Goal: Check status: Check status

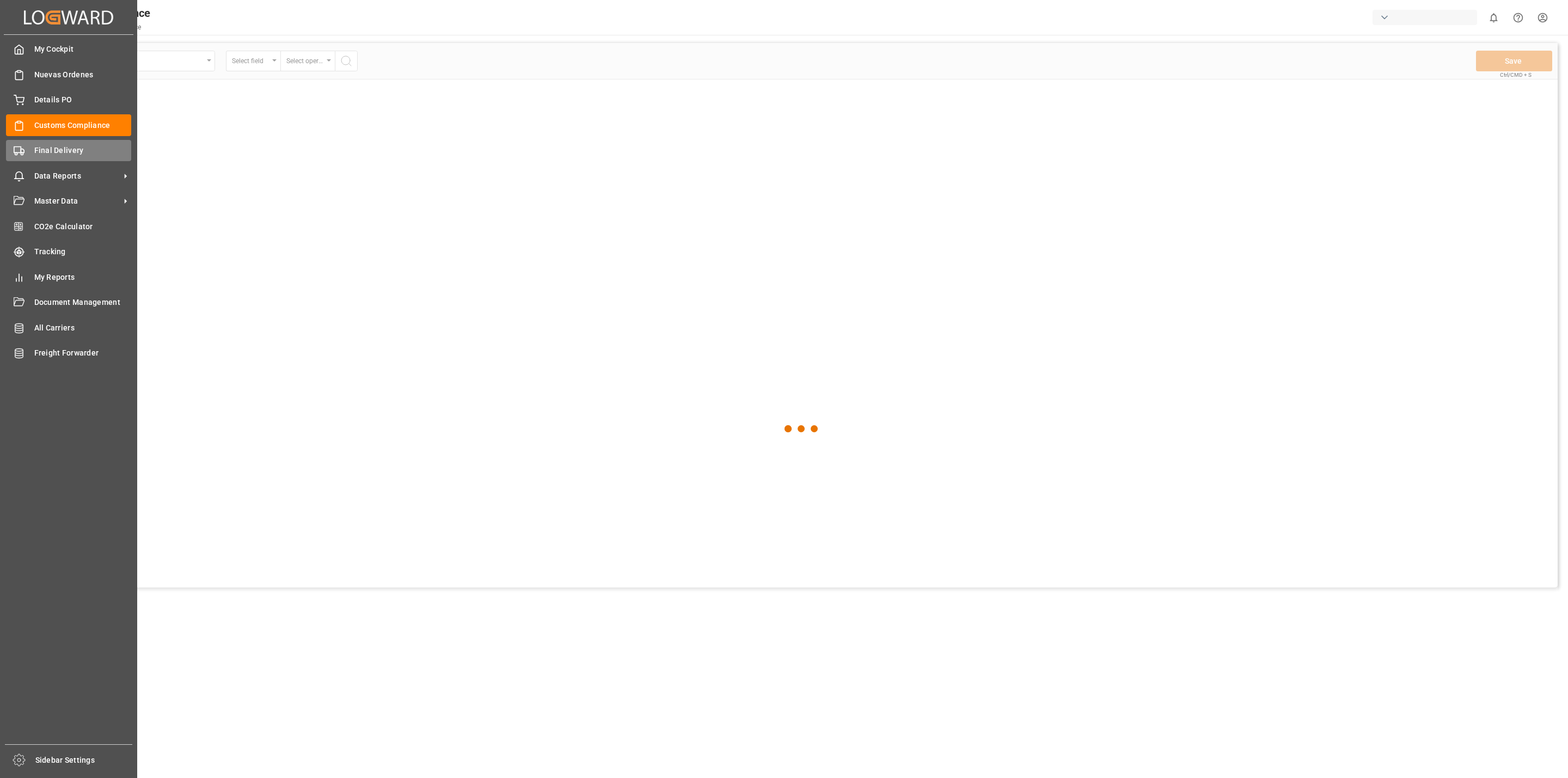
click at [35, 145] on span "Final Delivery" at bounding box center [83, 151] width 98 height 12
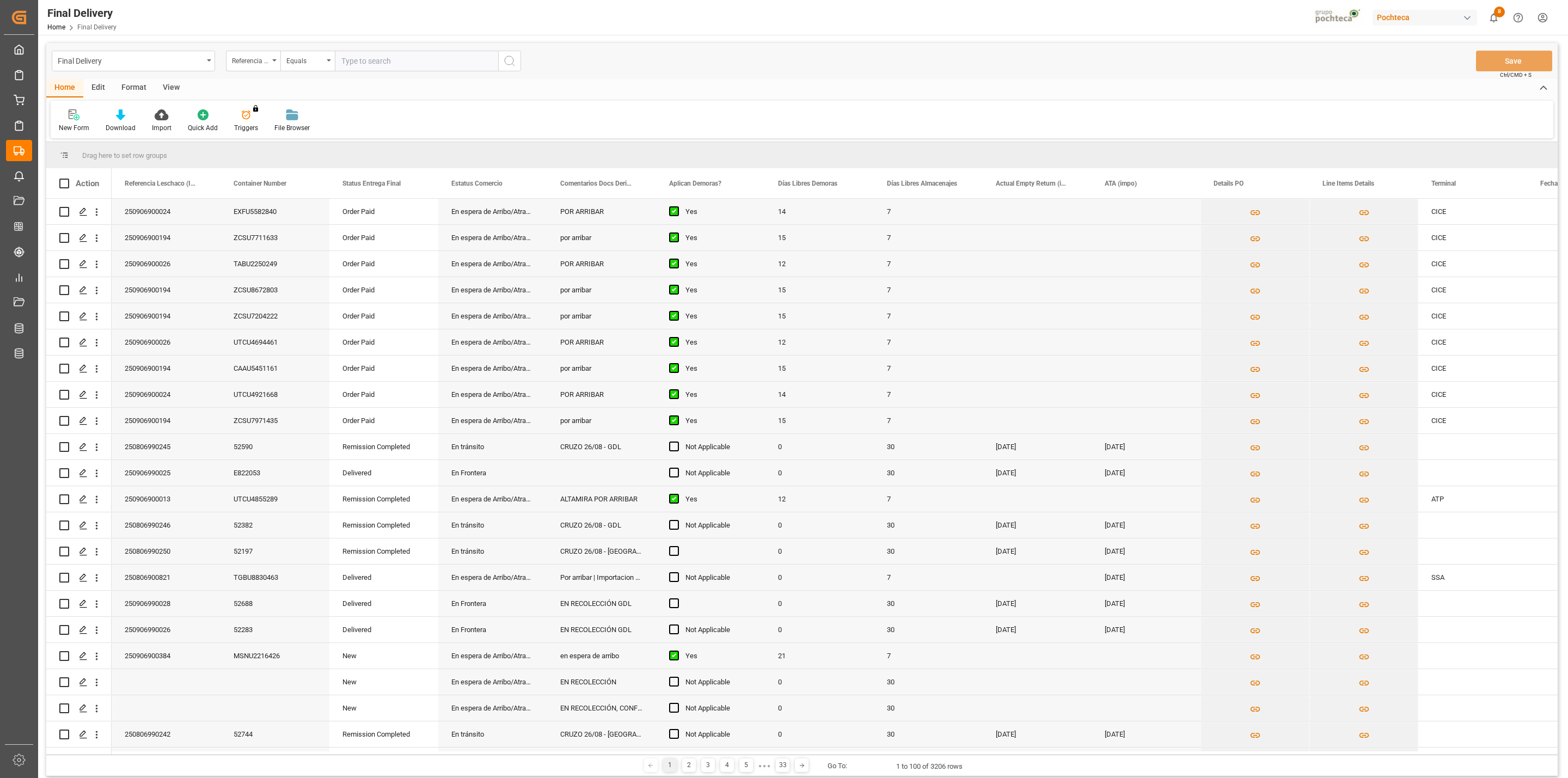
click at [165, 91] on div "View" at bounding box center [171, 88] width 33 height 19
click at [67, 128] on div "Default" at bounding box center [69, 128] width 21 height 10
click at [255, 7] on div "Final Delivery Home Final Delivery Pochteca 8 Notifications Only show unread Al…" at bounding box center [799, 17] width 1538 height 35
click at [192, 78] on div "Final Delivery Referencia Leschaco (Impo) Equals Save Ctrl/CMD + S Home Edit Fo…" at bounding box center [802, 410] width 1512 height 733
click at [175, 90] on div "View" at bounding box center [171, 88] width 33 height 19
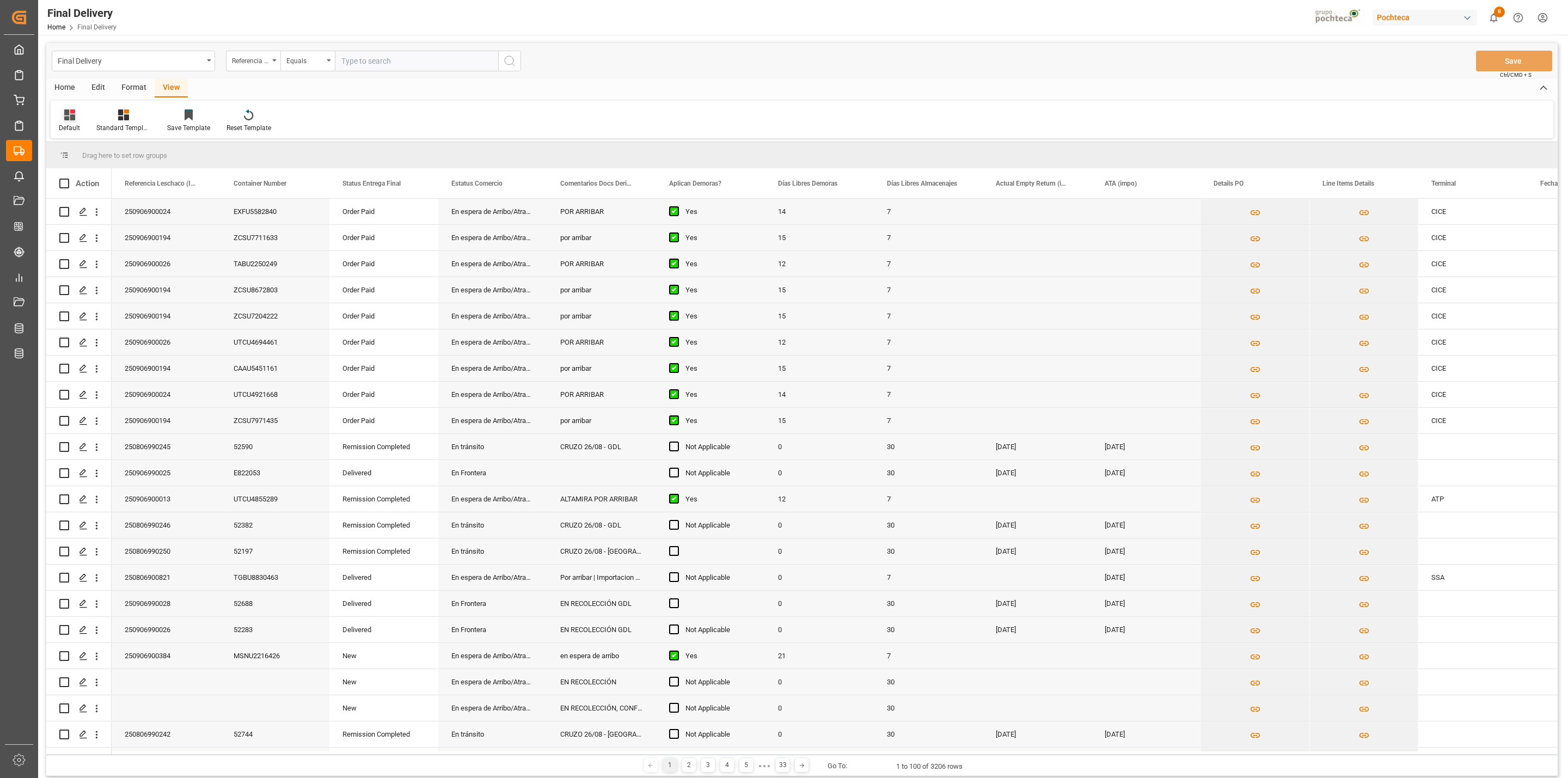
click at [71, 127] on div "Default" at bounding box center [69, 128] width 21 height 10
click at [96, 198] on div "CAPTURA TR Y RETRASO" at bounding box center [111, 198] width 96 height 12
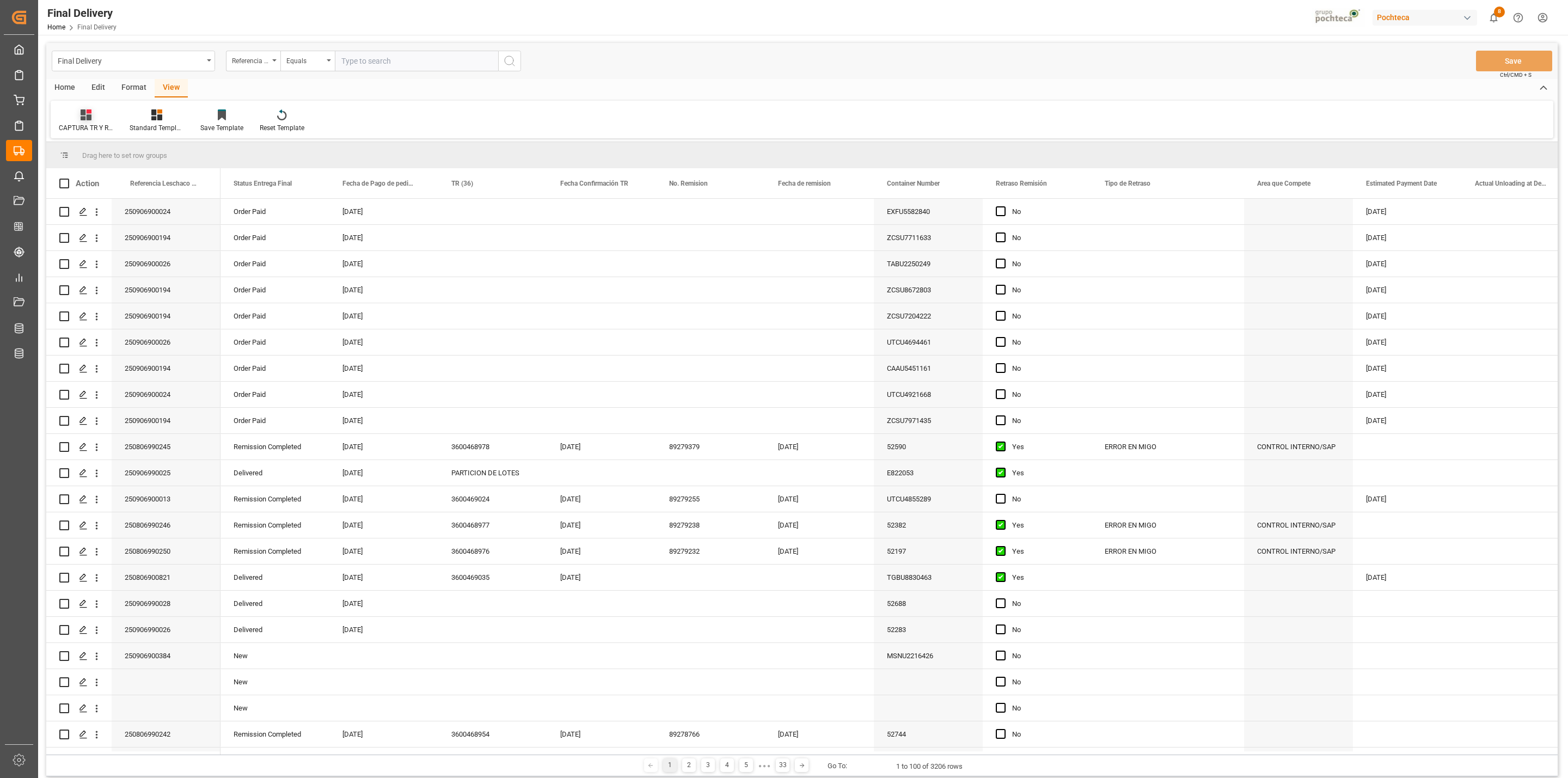
click at [91, 123] on div "CAPTURA TR Y RETRASO" at bounding box center [86, 128] width 54 height 10
click at [132, 286] on div "CAPTURA TR Y RETRASO + FECHA DE ENTREGA" at bounding box center [121, 295] width 119 height 22
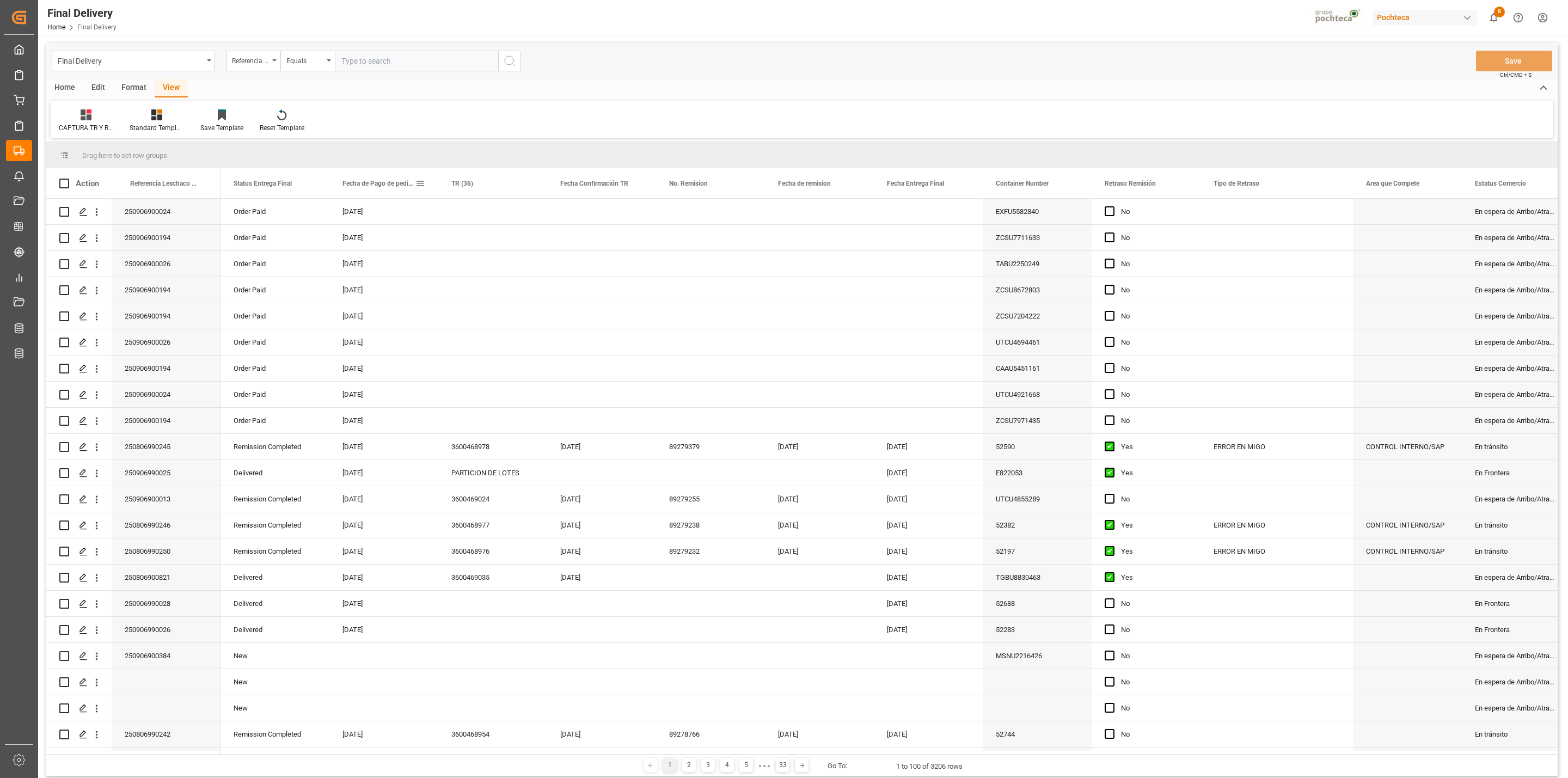
click at [424, 182] on span at bounding box center [420, 184] width 10 height 10
click at [549, 182] on span "columns" at bounding box center [554, 186] width 58 height 20
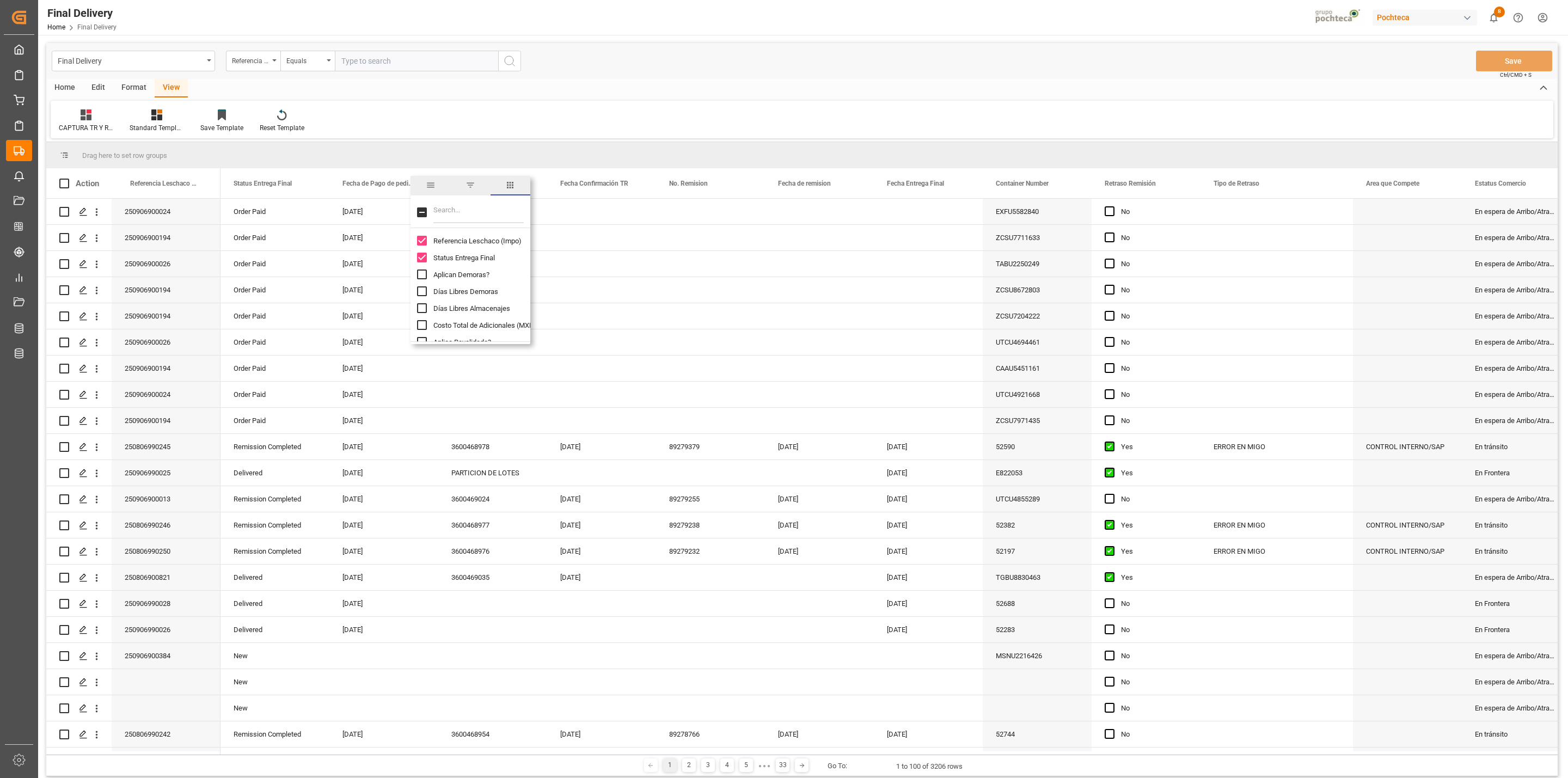
click at [466, 191] on span "filter" at bounding box center [470, 186] width 40 height 20
click at [505, 219] on div "Equals" at bounding box center [465, 215] width 91 height 8
click at [469, 283] on div "In range" at bounding box center [470, 284] width 107 height 17
click at [513, 240] on input "date" at bounding box center [470, 242] width 107 height 22
click at [515, 239] on input "date" at bounding box center [470, 242] width 107 height 22
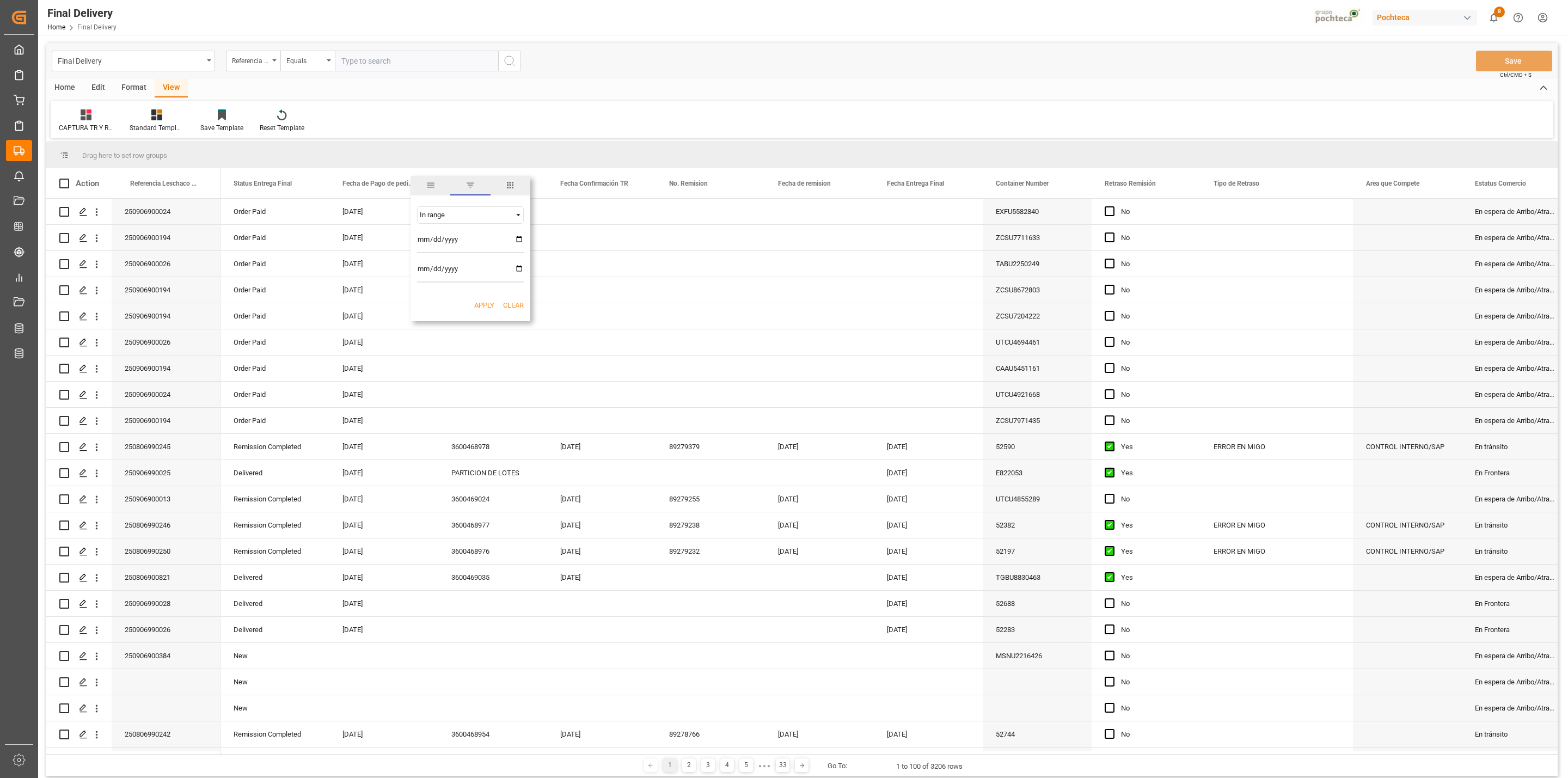
type input "[DATE]"
click at [518, 268] on input "date" at bounding box center [470, 272] width 107 height 22
type input "[DATE]"
drag, startPoint x: 488, startPoint y: 309, endPoint x: 477, endPoint y: 302, distance: 13.0
click at [488, 307] on button "Apply" at bounding box center [484, 305] width 20 height 11
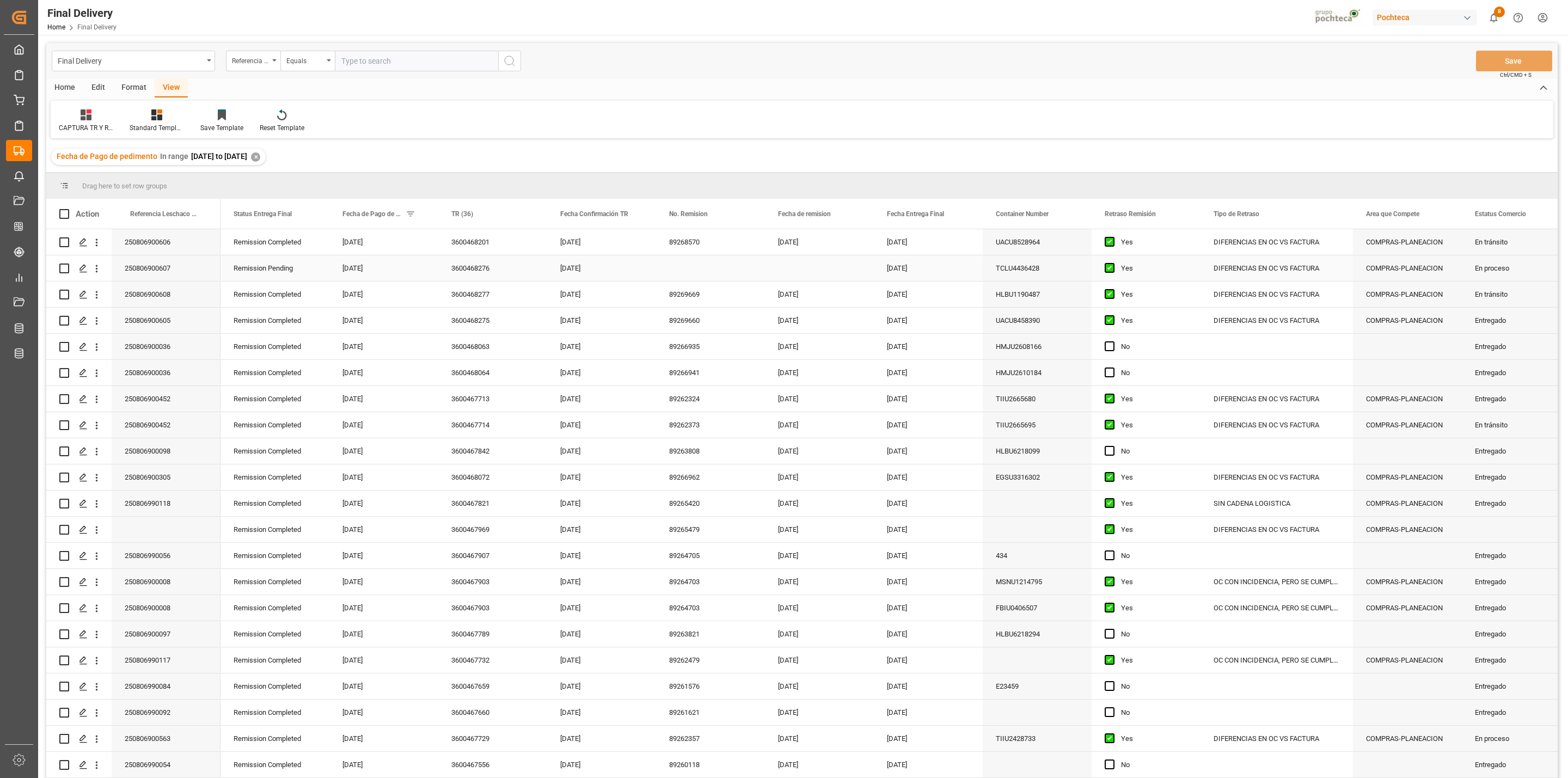
click at [479, 267] on div "3600468276" at bounding box center [492, 268] width 109 height 25
click at [697, 273] on div "Press SPACE to select this row." at bounding box center [710, 268] width 109 height 25
click at [793, 275] on div "Press SPACE to select this row." at bounding box center [819, 268] width 109 height 25
click at [809, 404] on div "19" at bounding box center [809, 409] width 14 height 13
type input "[DATE]"
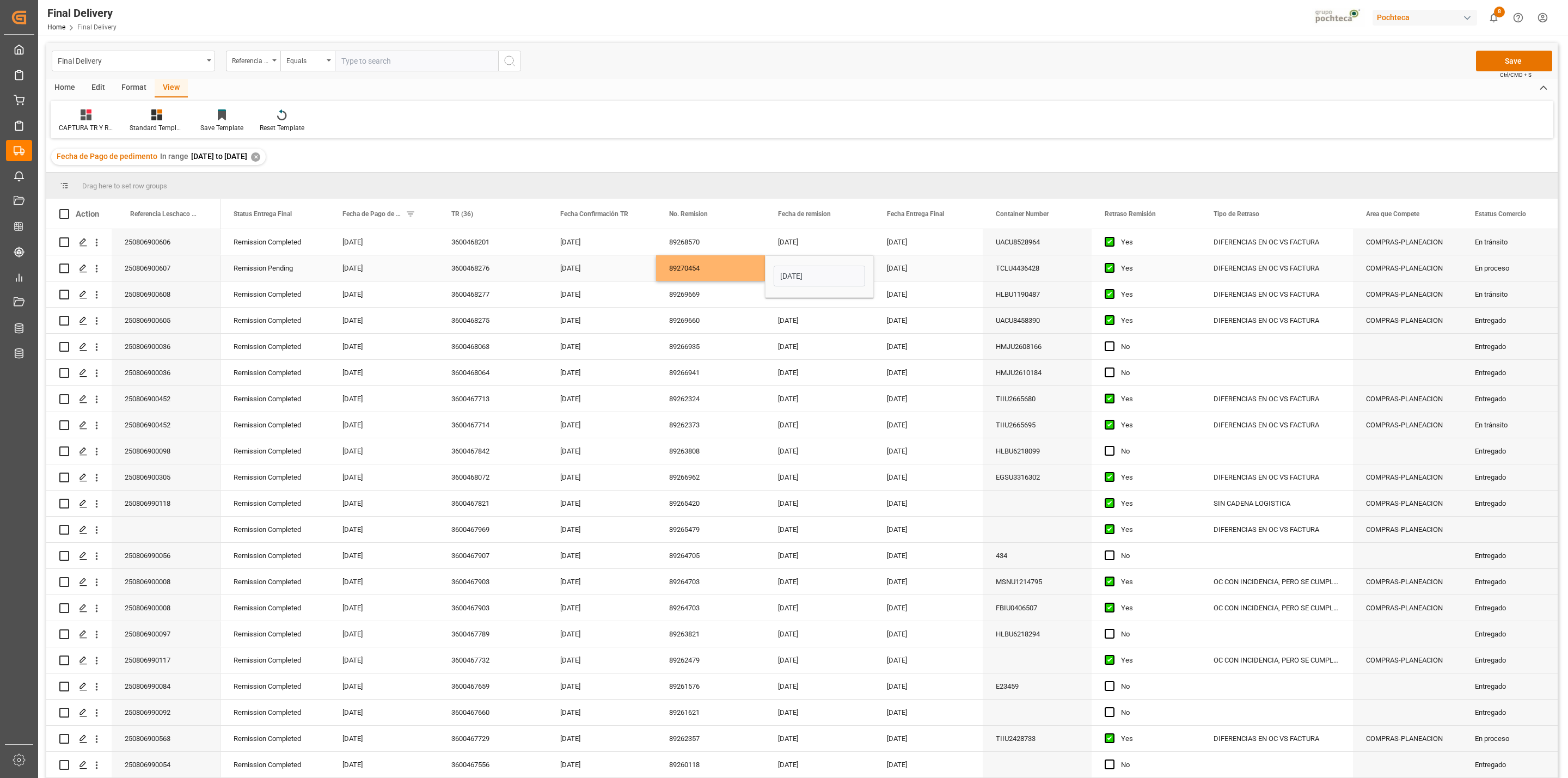
click at [902, 266] on div "[DATE]" at bounding box center [928, 268] width 109 height 25
click at [1530, 57] on button "Save" at bounding box center [1514, 61] width 76 height 21
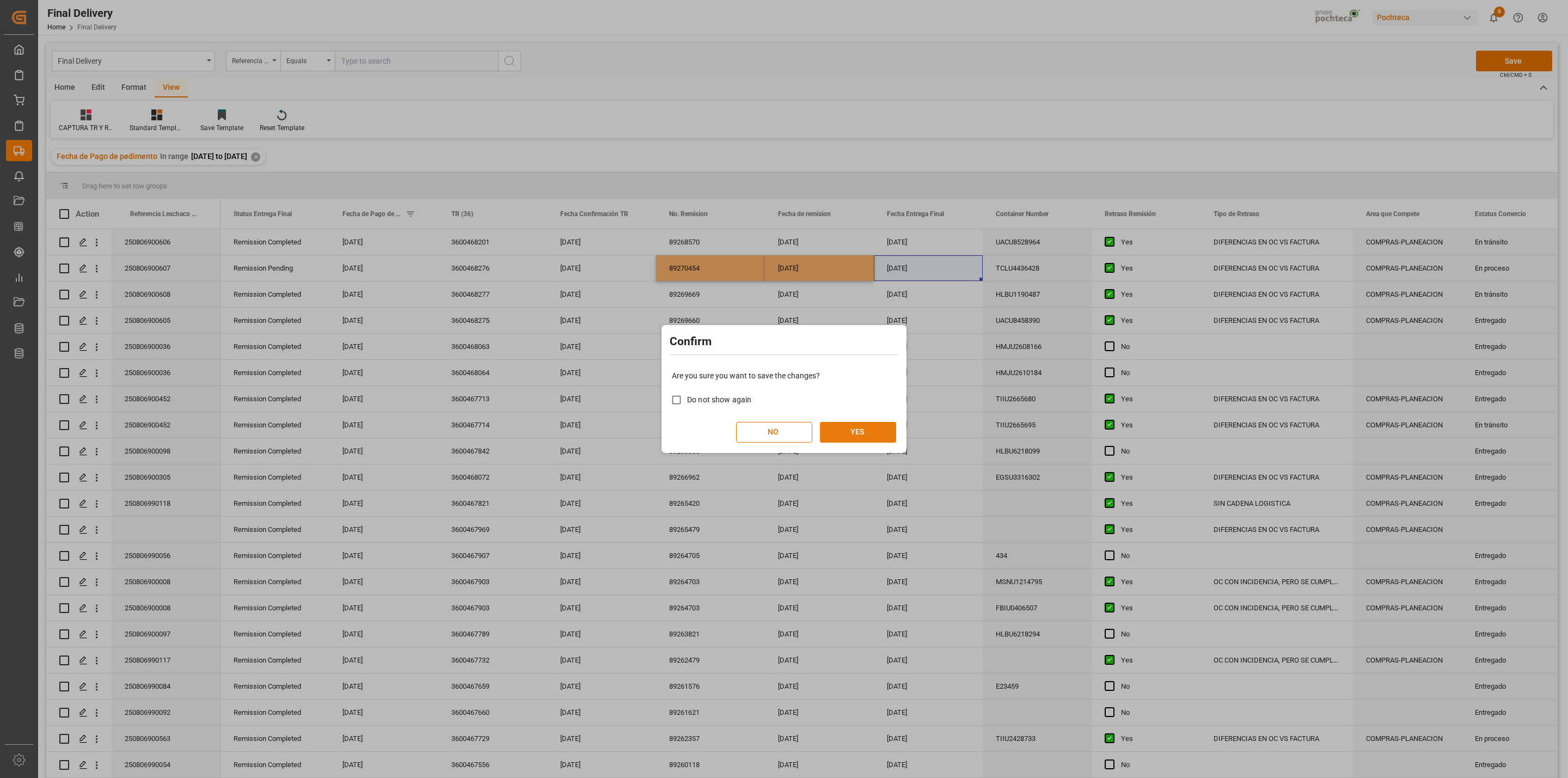
click at [849, 440] on button "YES" at bounding box center [858, 433] width 76 height 21
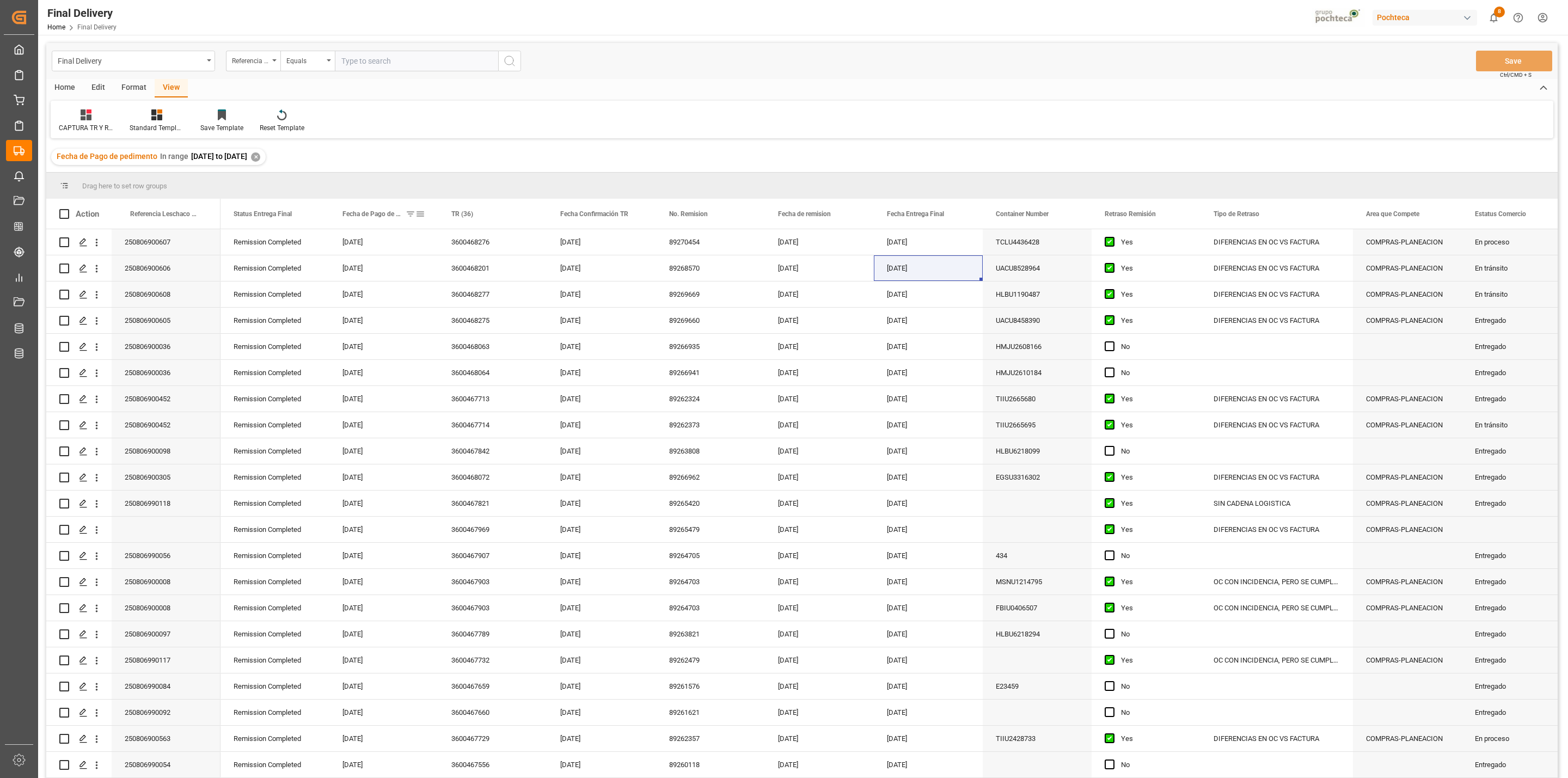
click at [420, 216] on span at bounding box center [420, 214] width 10 height 10
click at [515, 270] on input "[DATE]" at bounding box center [470, 273] width 107 height 22
type input "[DATE]"
click at [519, 296] on input "[DATE]" at bounding box center [470, 303] width 107 height 22
type input "[DATE]"
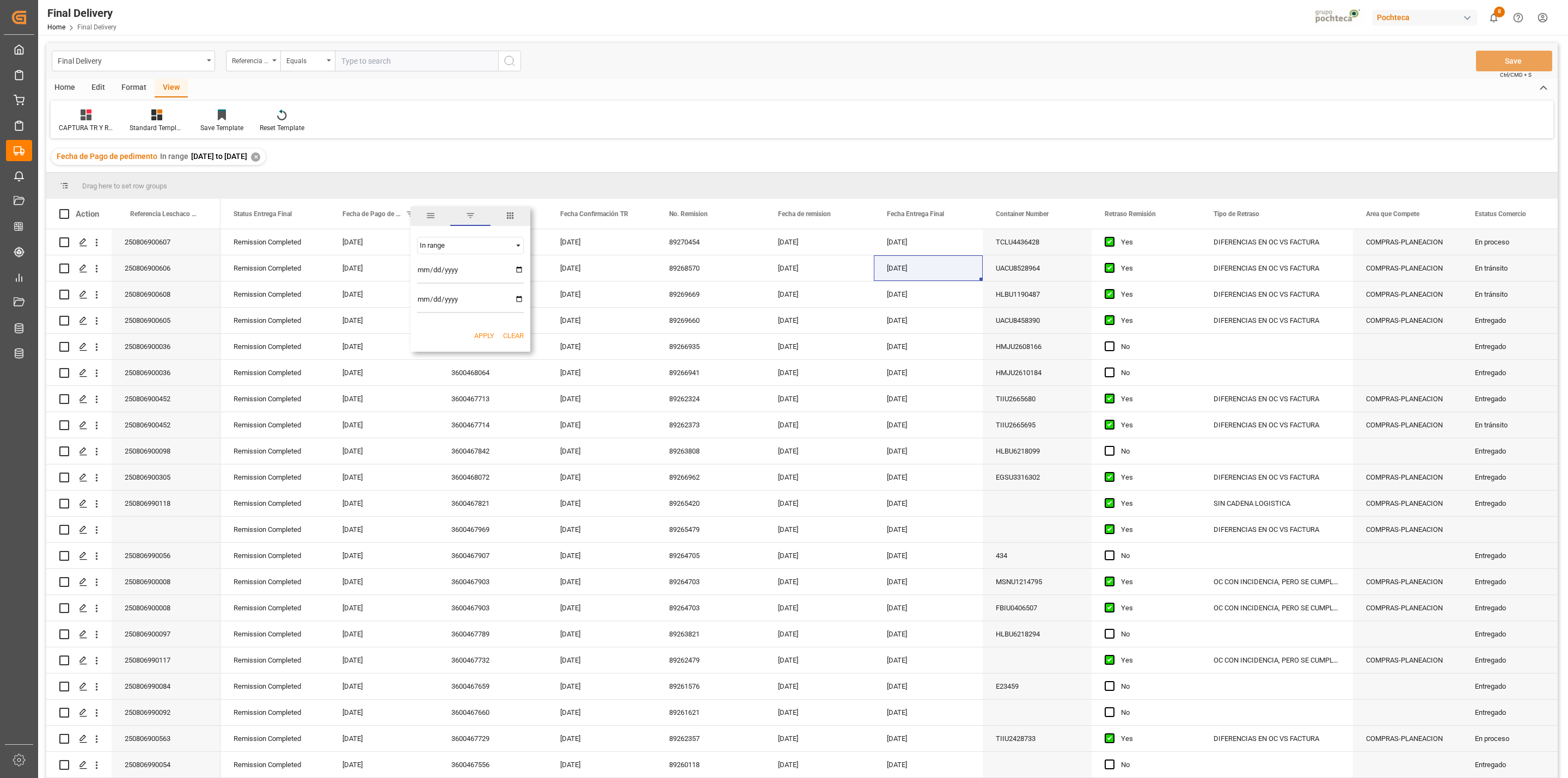
click at [484, 336] on button "Apply" at bounding box center [484, 336] width 20 height 11
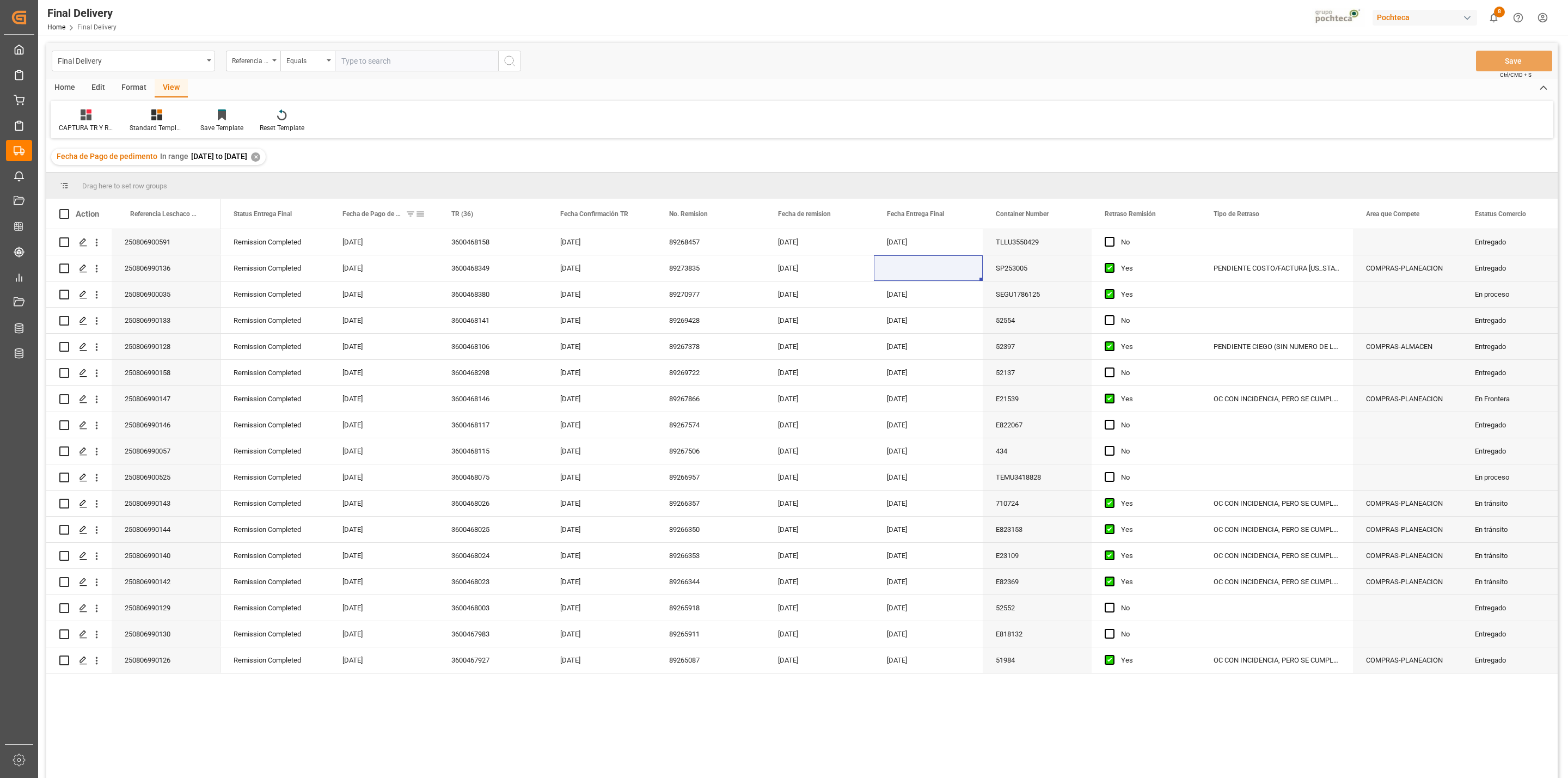
click at [422, 214] on span at bounding box center [420, 214] width 10 height 10
click at [515, 268] on input "[DATE]" at bounding box center [470, 273] width 107 height 22
type input "[DATE]"
click at [519, 301] on input "[DATE]" at bounding box center [470, 303] width 107 height 22
type input "[DATE]"
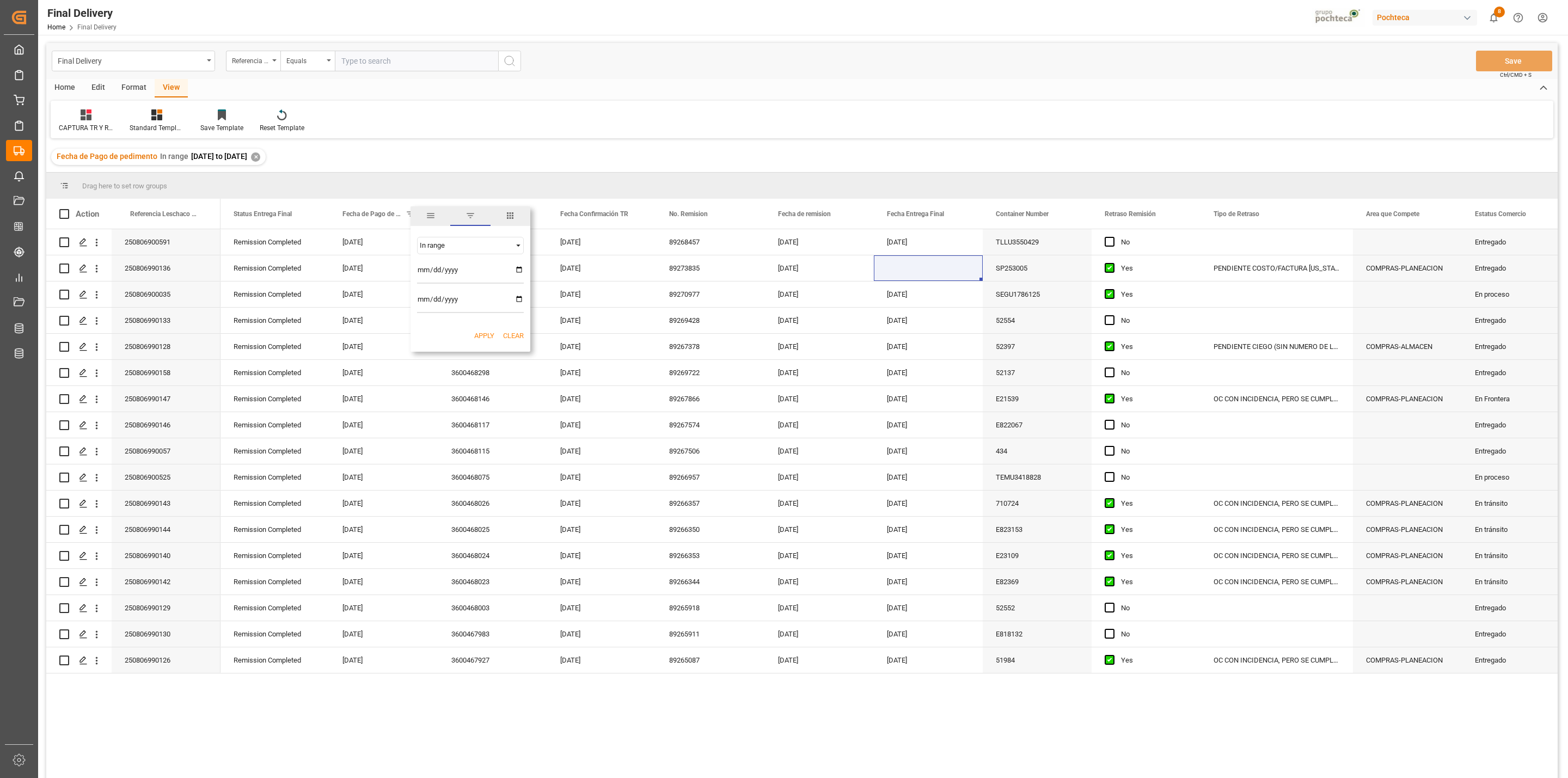
click at [489, 332] on button "Apply" at bounding box center [484, 336] width 20 height 11
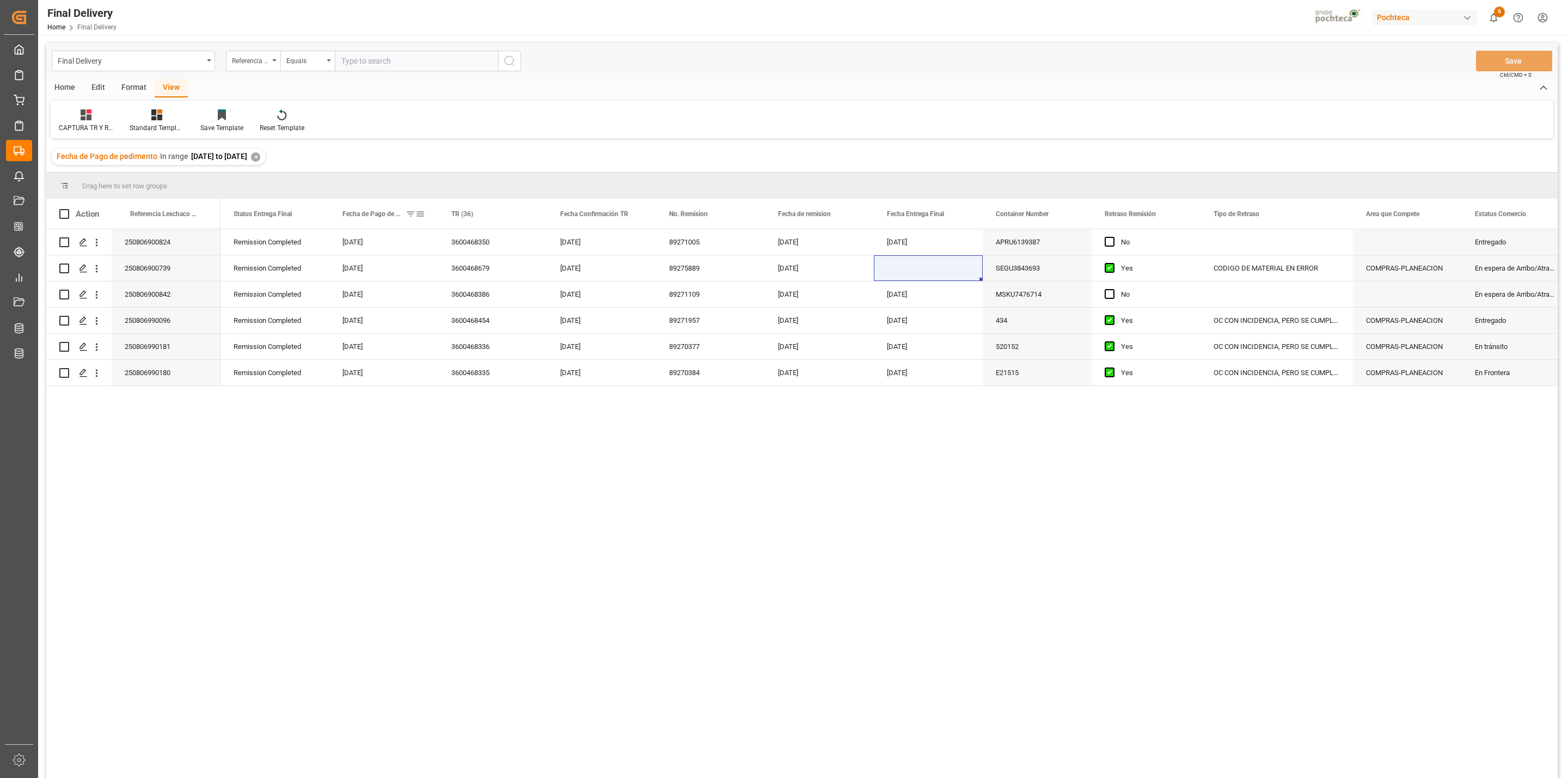
click at [422, 216] on span at bounding box center [420, 214] width 10 height 10
click at [519, 271] on input "[DATE]" at bounding box center [470, 273] width 107 height 22
type input "[DATE]"
click at [519, 302] on input "[DATE]" at bounding box center [470, 303] width 107 height 22
type input "[DATE]"
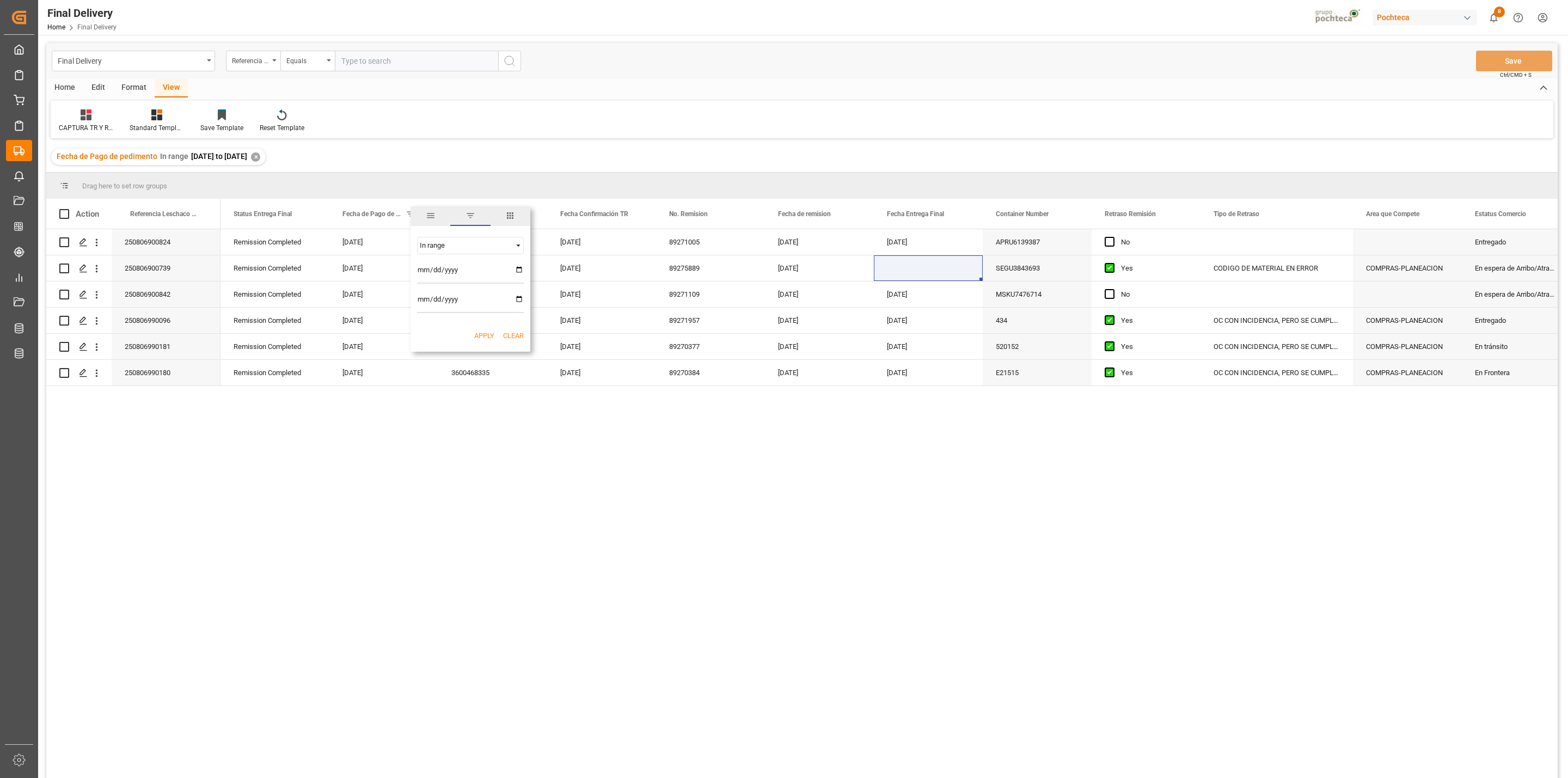
click at [482, 336] on button "Apply" at bounding box center [484, 336] width 20 height 11
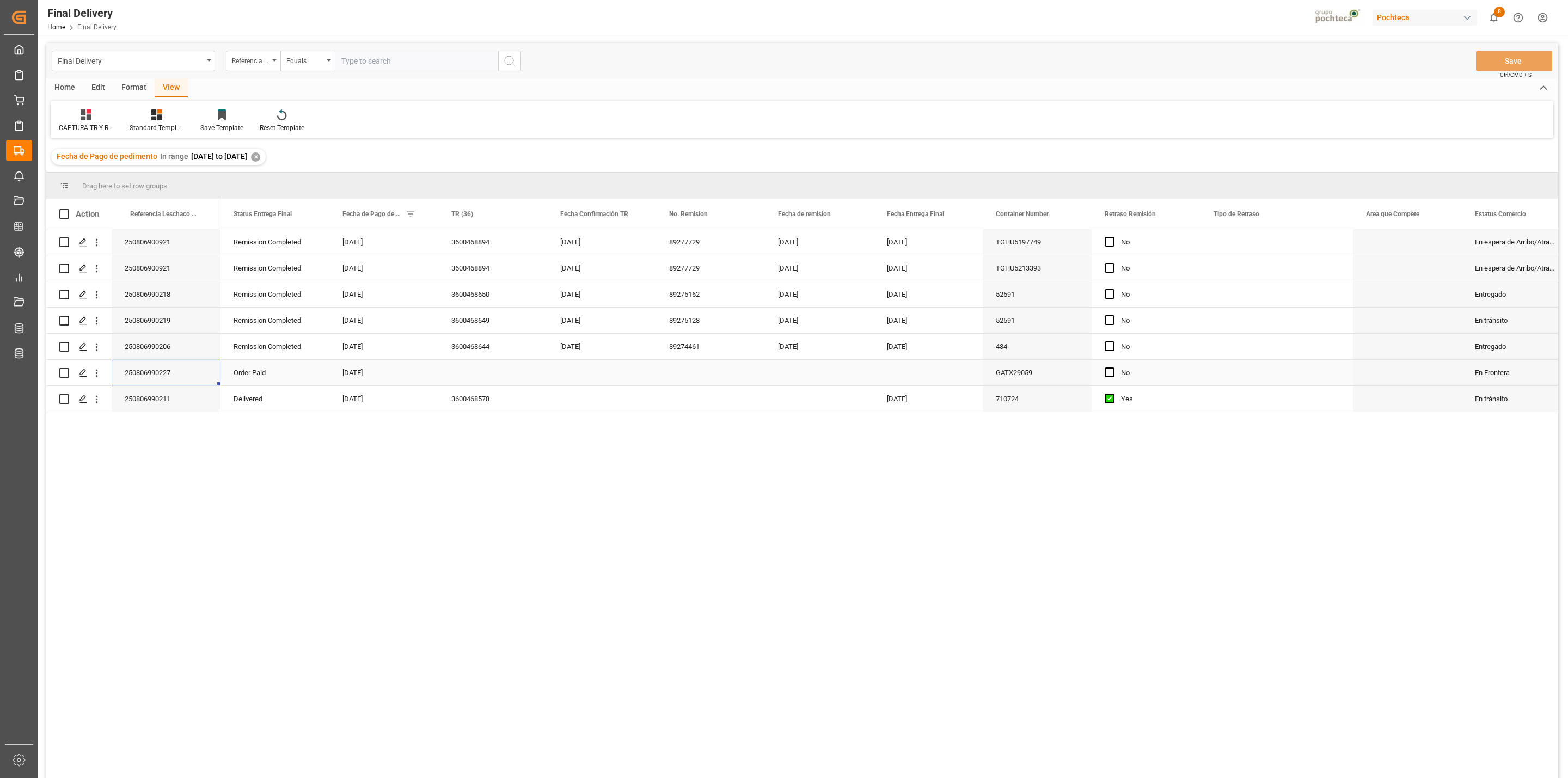
click at [153, 378] on div "250806990227" at bounding box center [166, 372] width 109 height 25
click at [507, 376] on div "Press SPACE to select this row." at bounding box center [492, 372] width 109 height 25
click at [1036, 371] on div "GATX29059" at bounding box center [1037, 372] width 109 height 25
click at [659, 532] on div "Remission Completed [DATE] 3600468894 [DATE] 89277729 [DATE] [DATE] TGHU5197749…" at bounding box center [889, 507] width 1337 height 556
click at [459, 409] on div "3600468578" at bounding box center [492, 398] width 109 height 25
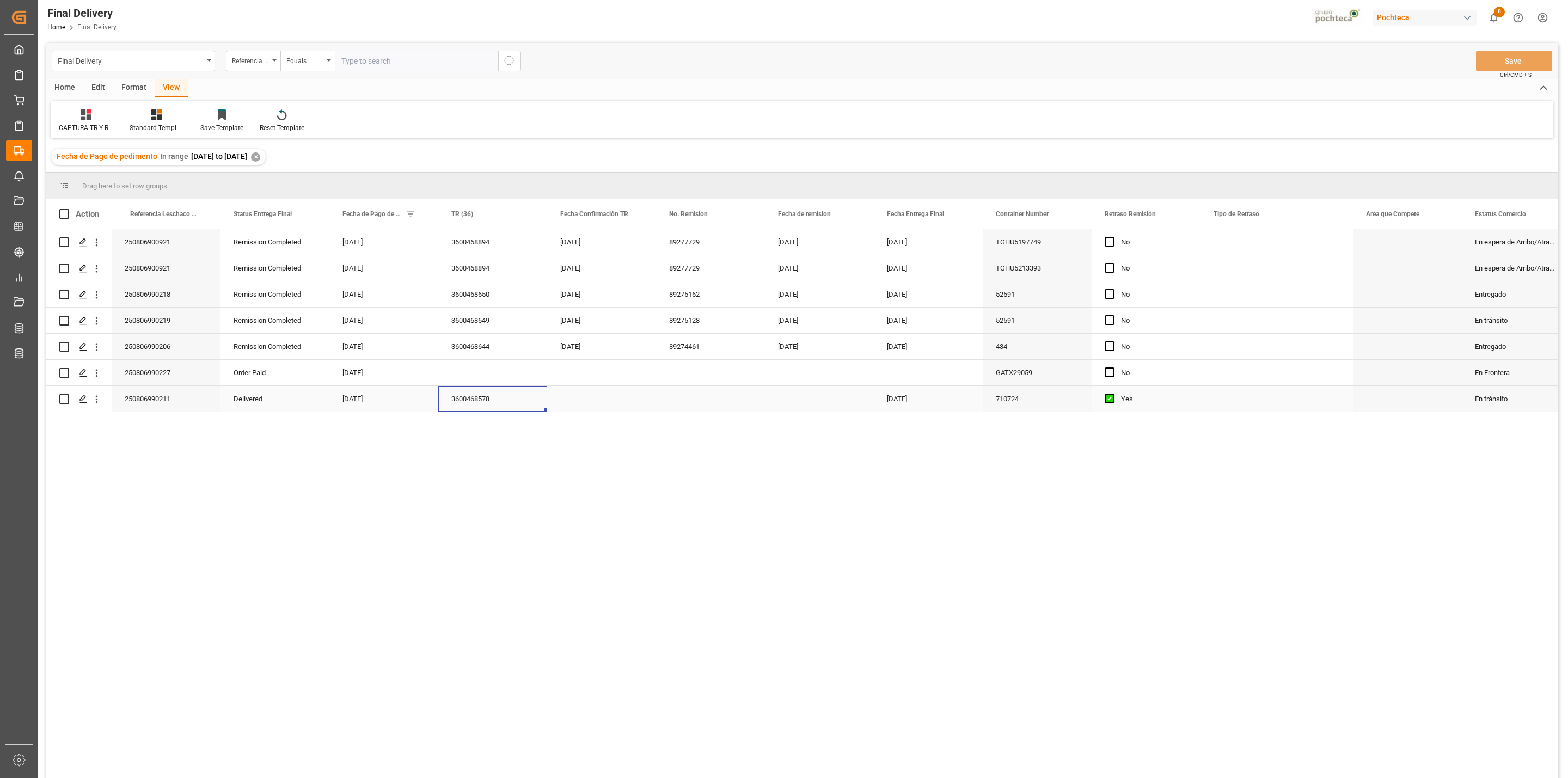
click at [697, 402] on div "Press SPACE to select this row." at bounding box center [710, 398] width 109 height 25
click at [915, 409] on div "[DATE]" at bounding box center [928, 398] width 109 height 25
click at [818, 399] on div "Press SPACE to select this row." at bounding box center [819, 398] width 109 height 25
click at [798, 407] on div "[DATE]" at bounding box center [819, 398] width 109 height 25
click at [590, 405] on div "Press SPACE to select this row." at bounding box center [602, 398] width 109 height 25
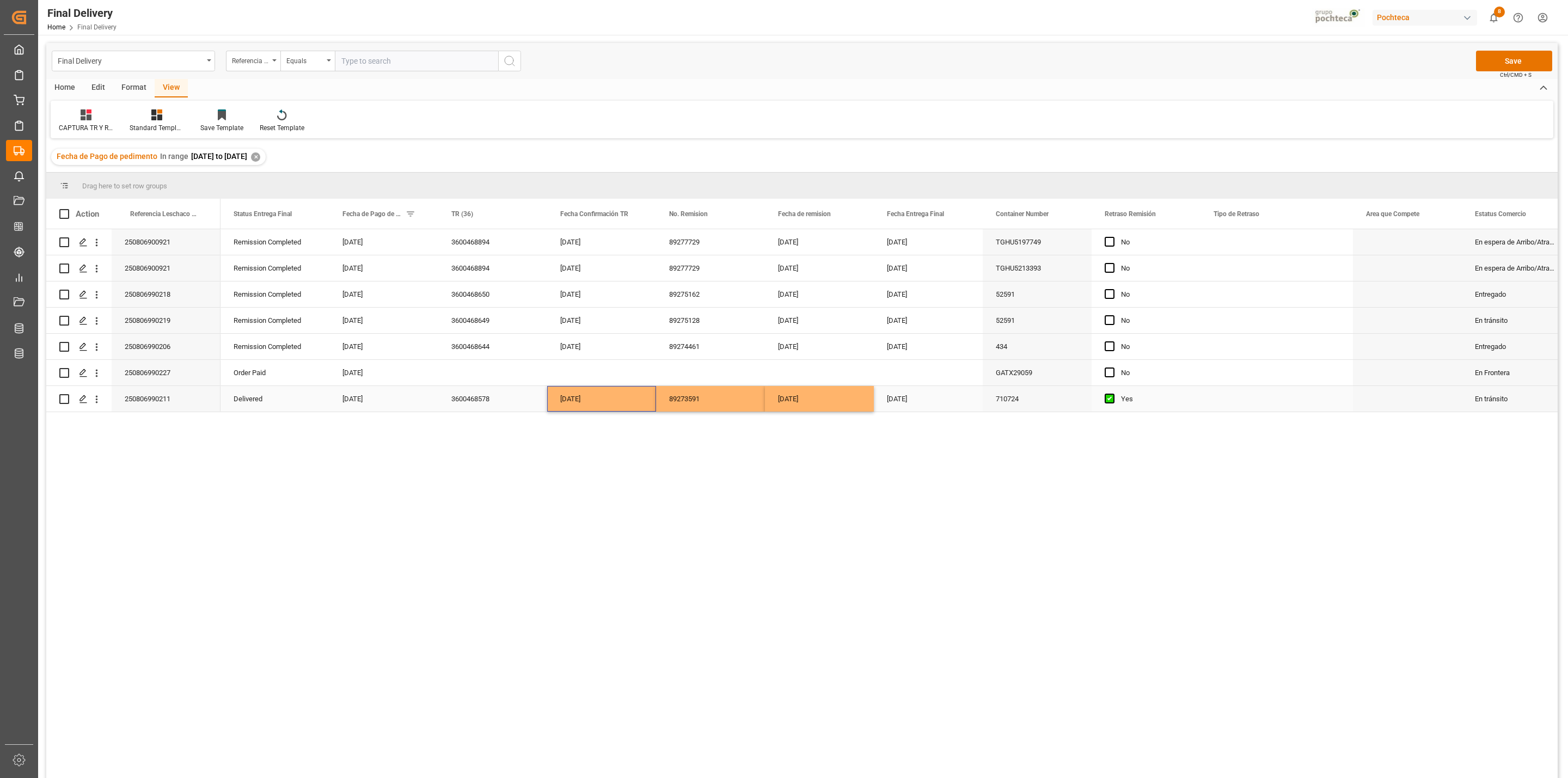
click at [1228, 406] on div "Press SPACE to select this row." at bounding box center [1277, 398] width 153 height 25
drag, startPoint x: 1228, startPoint y: 406, endPoint x: 1230, endPoint y: 399, distance: 7.3
click at [1229, 406] on div "Press SPACE to select this row." at bounding box center [1277, 392] width 153 height 38
click at [1230, 391] on input "Press SPACE to select this row." at bounding box center [1276, 393] width 135 height 21
click at [1253, 418] on div "OC CON INCIDENCIA, PERO SE CUMPLE CON KPI" at bounding box center [1292, 423] width 165 height 38
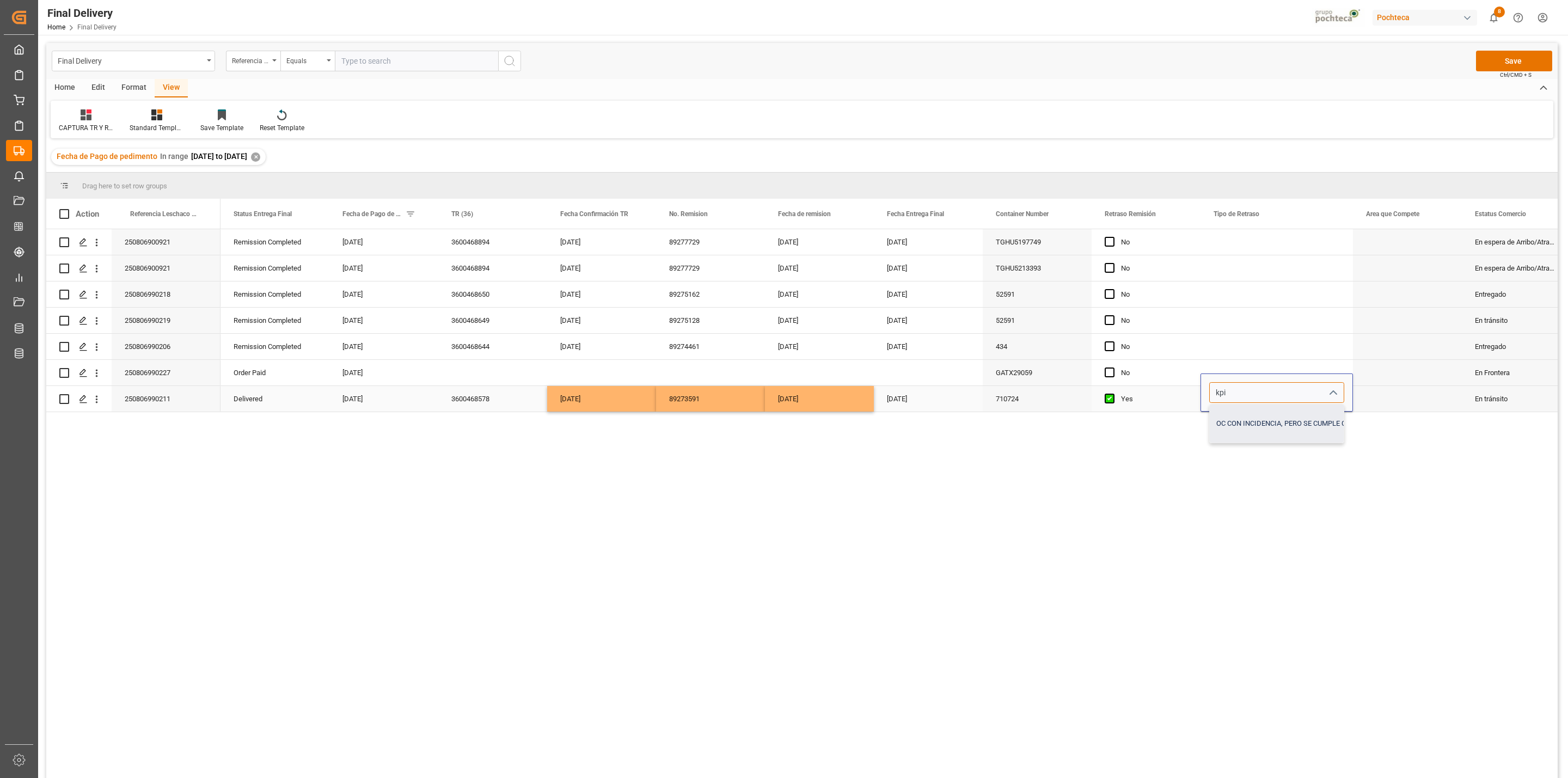
type input "OC CON INCIDENCIA, PERO SE CUMPLE CON KPI"
click at [1395, 412] on div "Press SPACE to select this row." at bounding box center [1407, 398] width 109 height 25
click at [1496, 58] on button "Save" at bounding box center [1514, 61] width 76 height 21
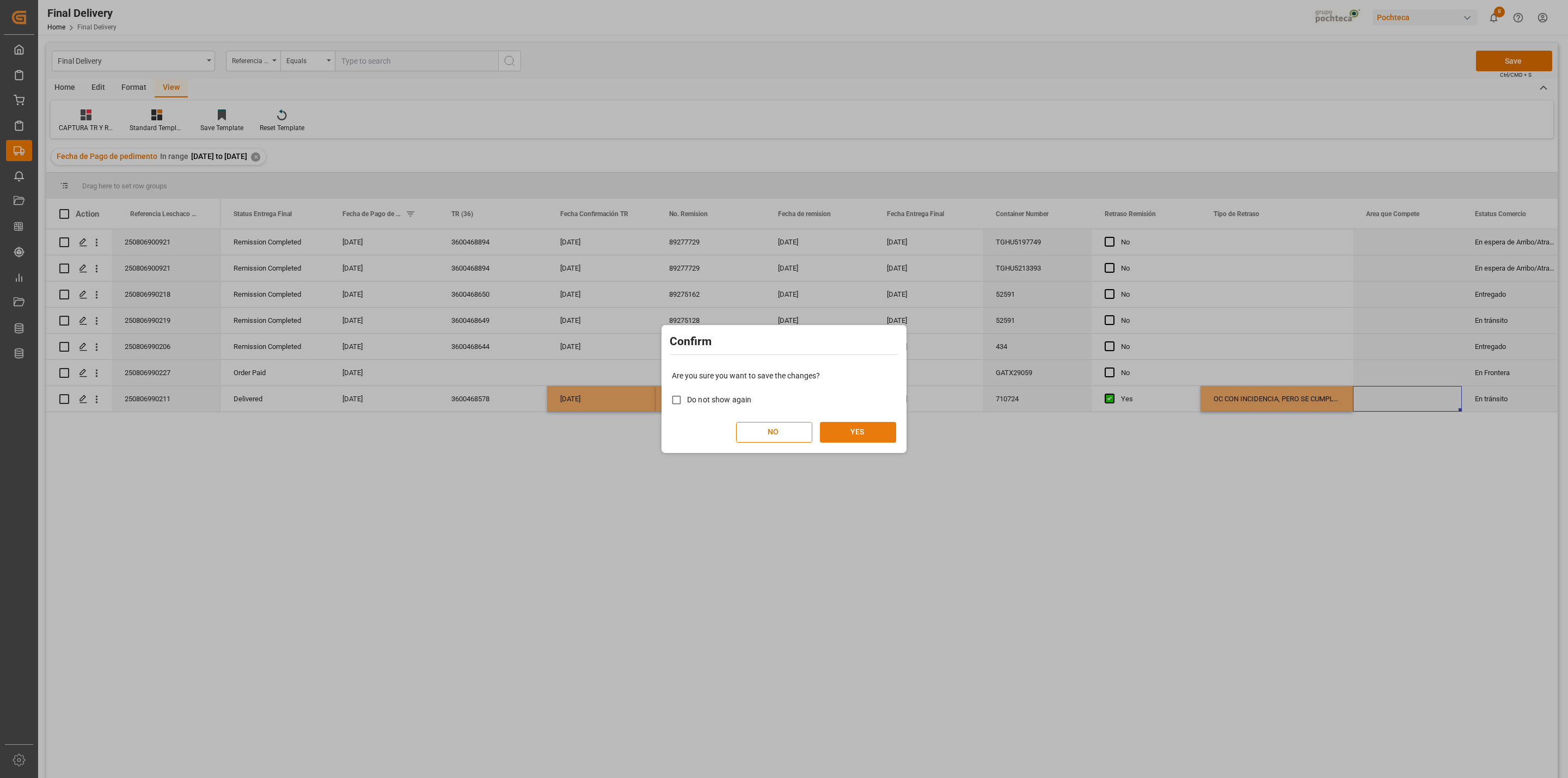
click at [851, 435] on button "YES" at bounding box center [858, 433] width 76 height 21
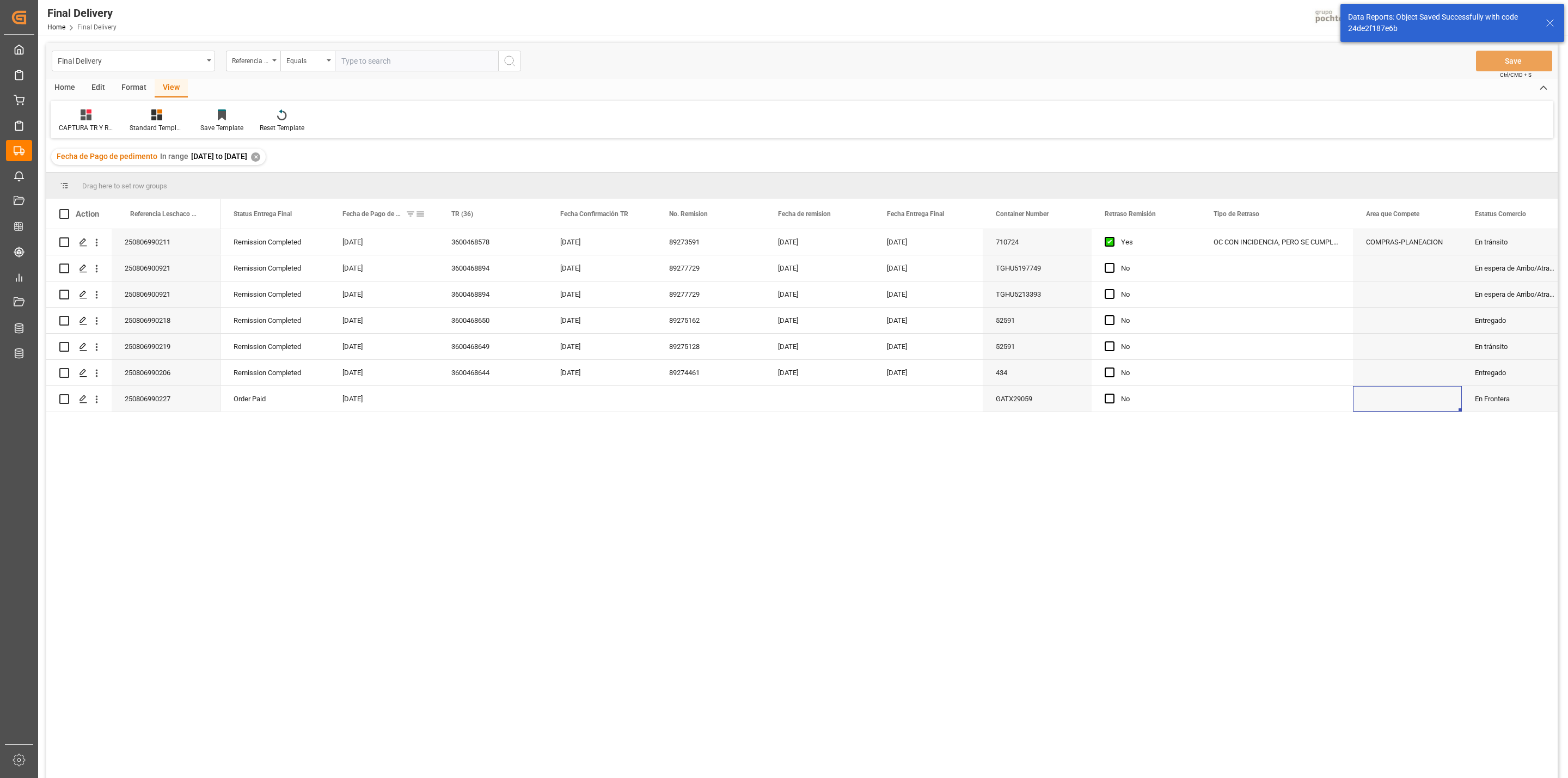
click at [422, 211] on span at bounding box center [420, 214] width 10 height 10
click at [521, 270] on input "[DATE]" at bounding box center [470, 273] width 107 height 22
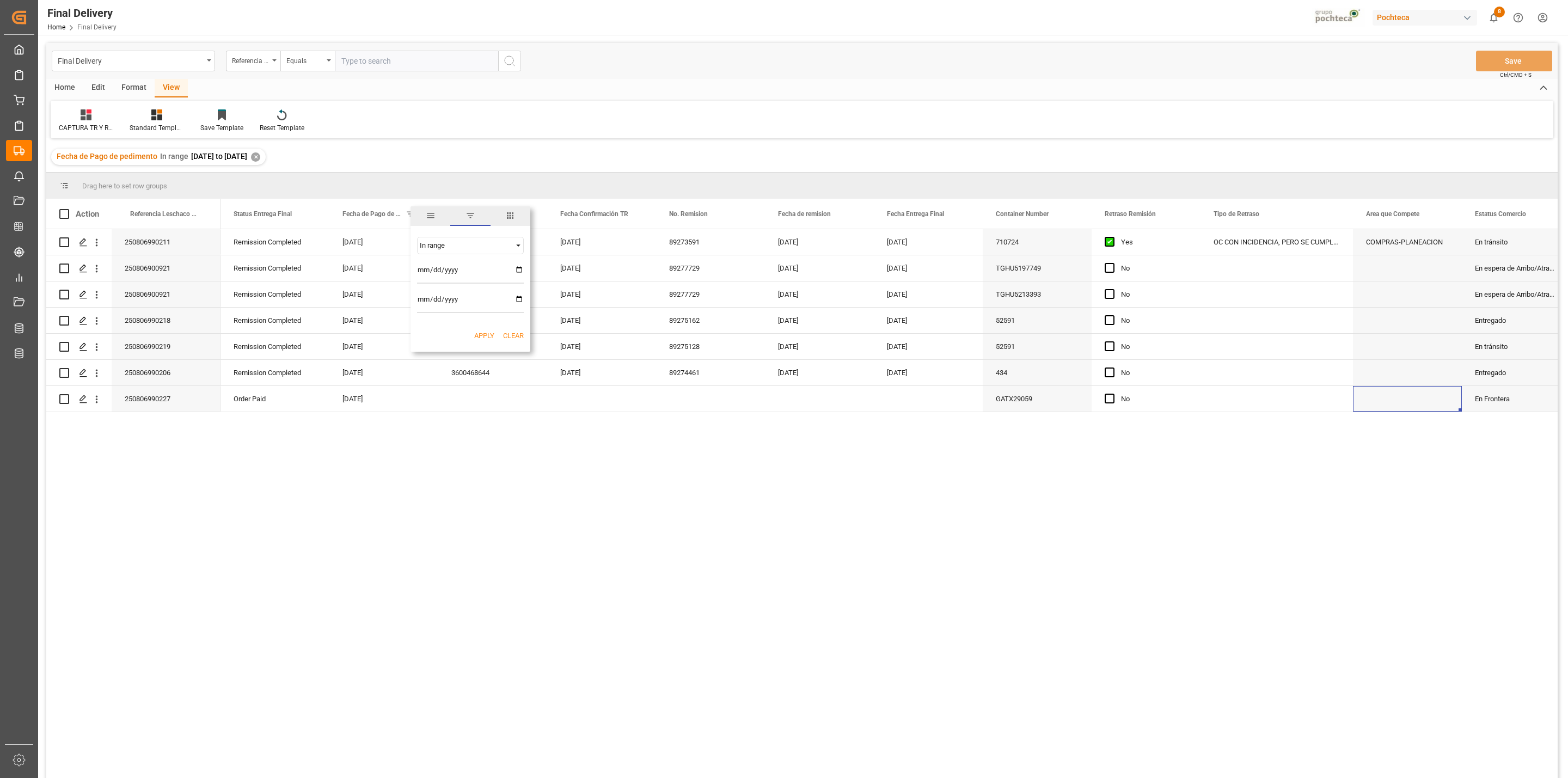
type input "[DATE]"
click at [519, 299] on input "[DATE]" at bounding box center [470, 303] width 107 height 22
type input "[DATE]"
click at [486, 332] on button "Apply" at bounding box center [484, 336] width 20 height 11
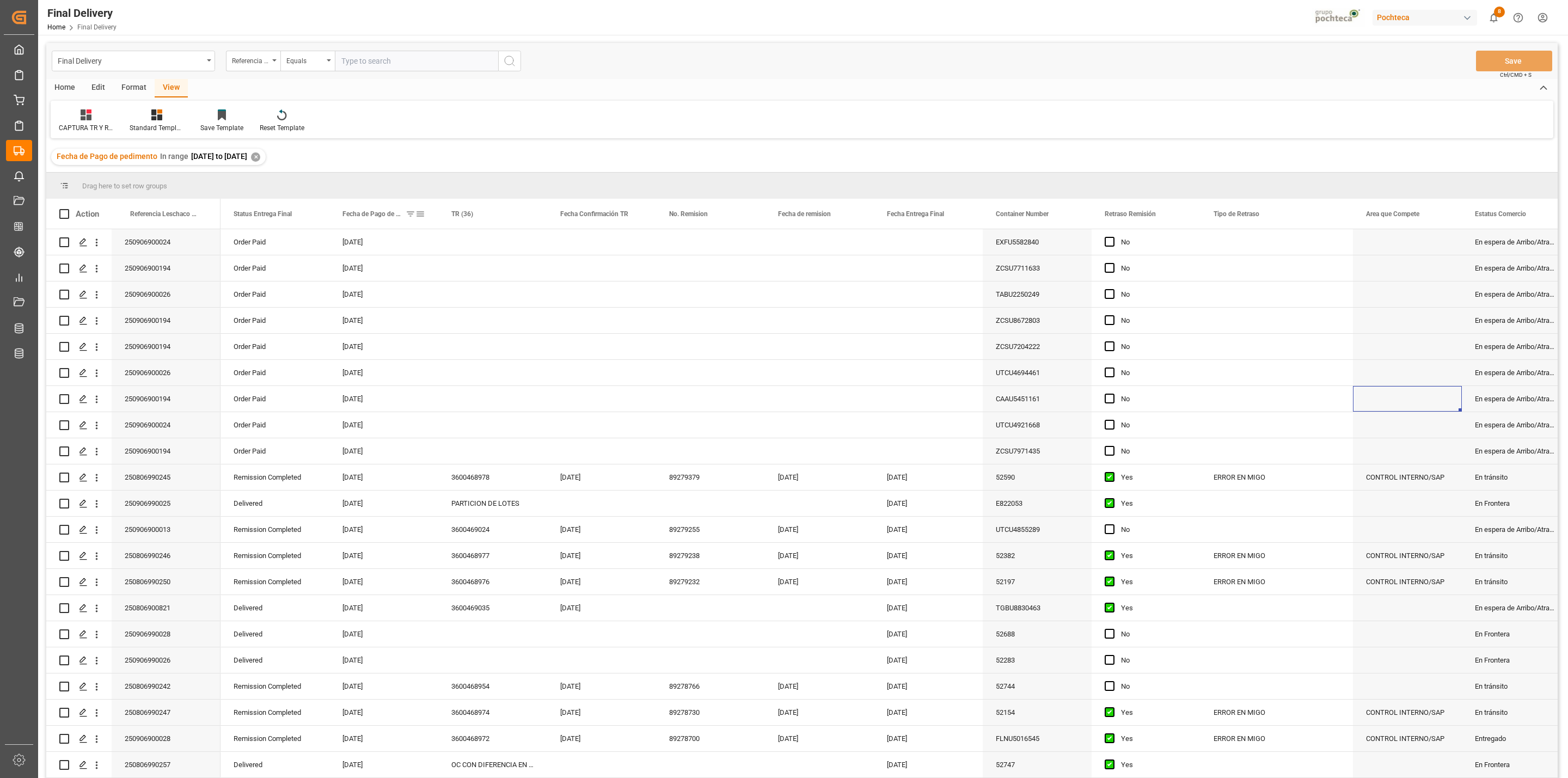
click at [425, 211] on div "Fecha de Pago de pedimento" at bounding box center [384, 214] width 109 height 30
click at [422, 216] on span at bounding box center [420, 214] width 10 height 10
click at [519, 299] on input "[DATE]" at bounding box center [470, 303] width 107 height 22
type input "[DATE]"
click at [484, 338] on button "Apply" at bounding box center [484, 336] width 20 height 11
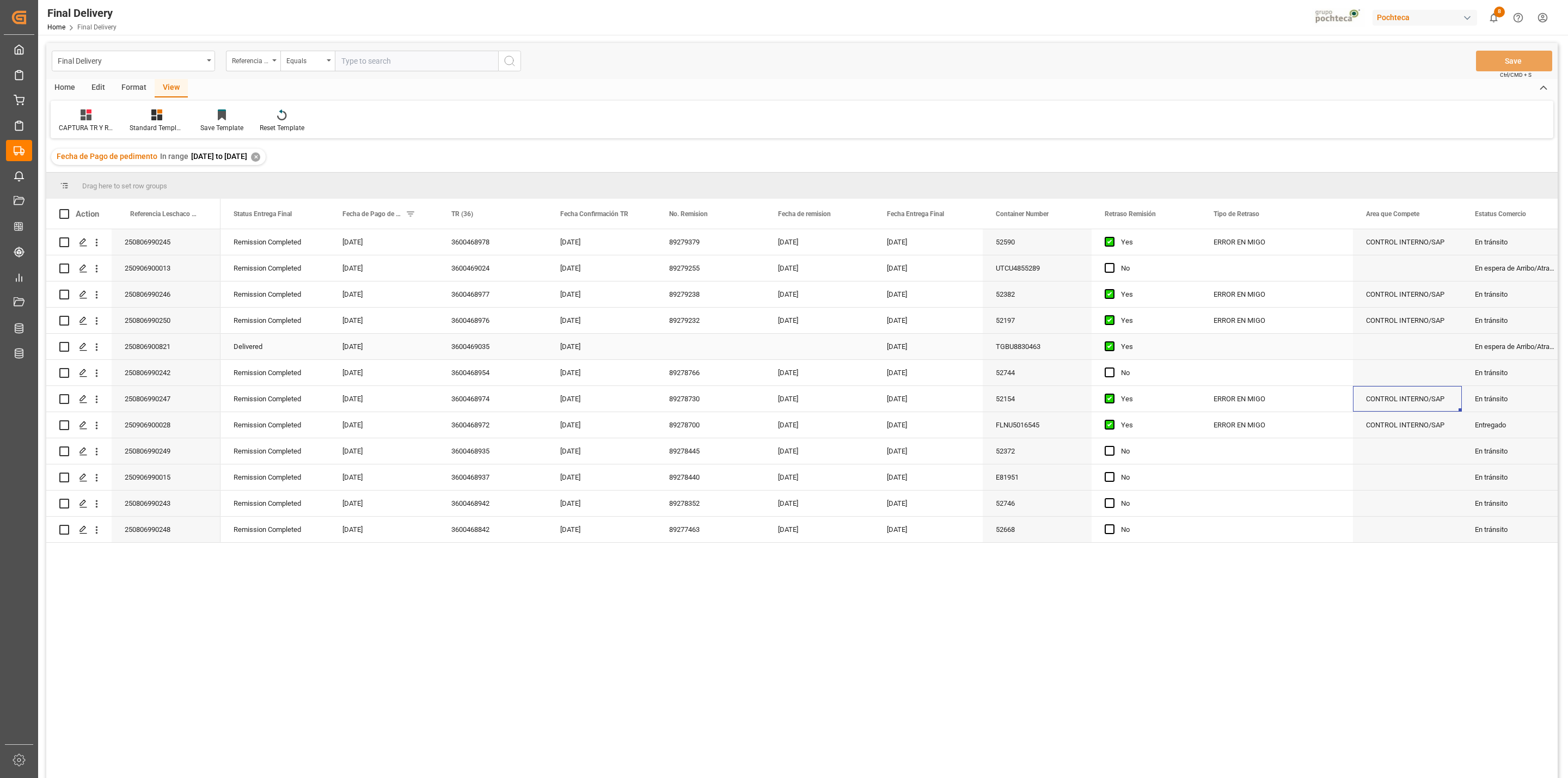
click at [470, 353] on div "3600469035" at bounding box center [492, 346] width 109 height 25
click at [418, 219] on span at bounding box center [420, 214] width 10 height 10
click at [515, 267] on input "[DATE]" at bounding box center [470, 273] width 107 height 22
drag, startPoint x: 477, startPoint y: 257, endPoint x: 472, endPoint y: 247, distance: 11.2
click at [477, 255] on div "In range [DATE] [DATE] AND OR Equals" at bounding box center [470, 275] width 120 height 94
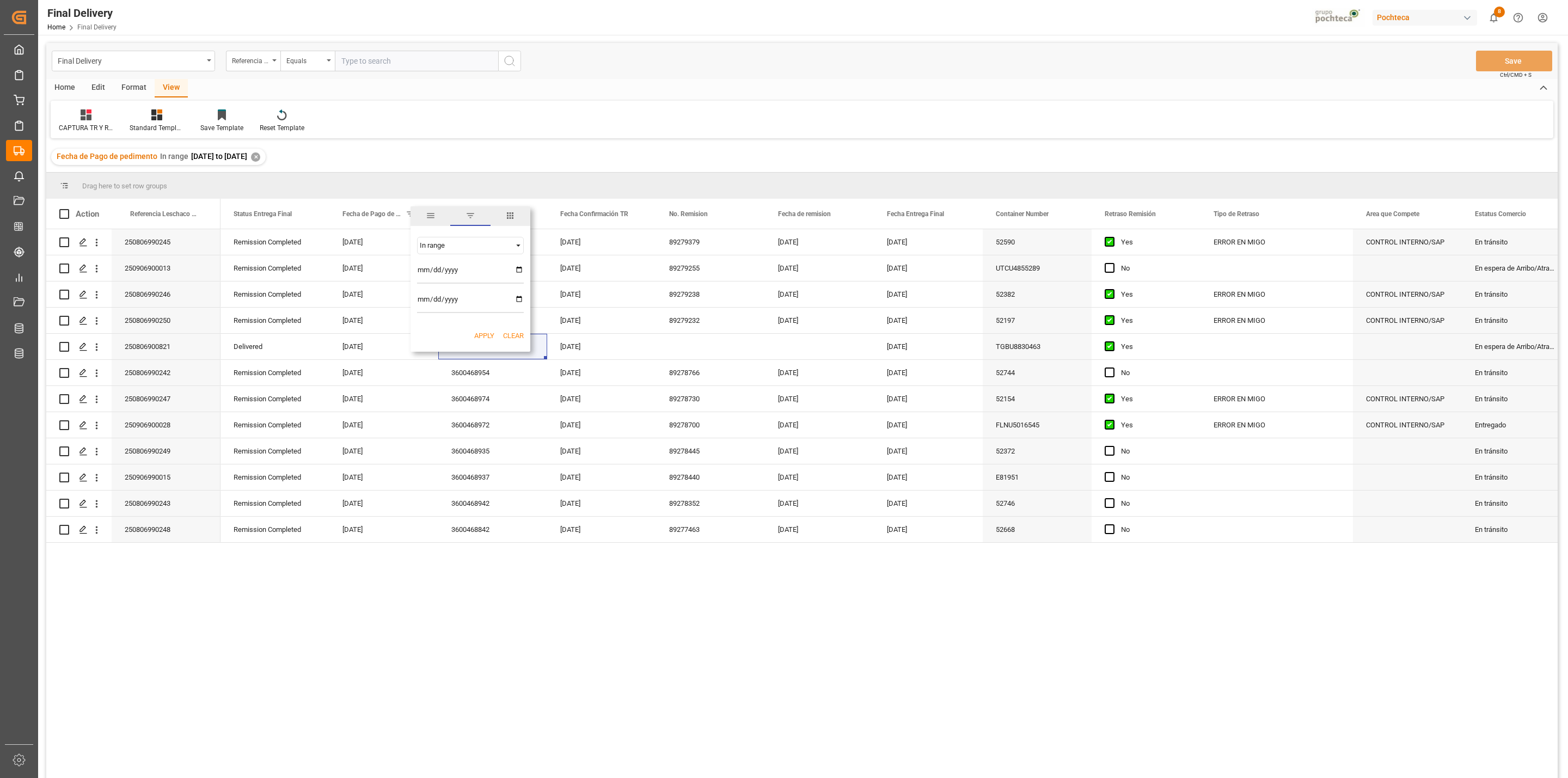
click at [472, 247] on div "In range" at bounding box center [465, 246] width 91 height 8
click at [457, 261] on div "Equals" at bounding box center [470, 263] width 107 height 17
click at [492, 268] on input "[DATE]" at bounding box center [470, 273] width 107 height 22
click at [516, 274] on input "[DATE]" at bounding box center [470, 273] width 107 height 22
type input "[DATE]"
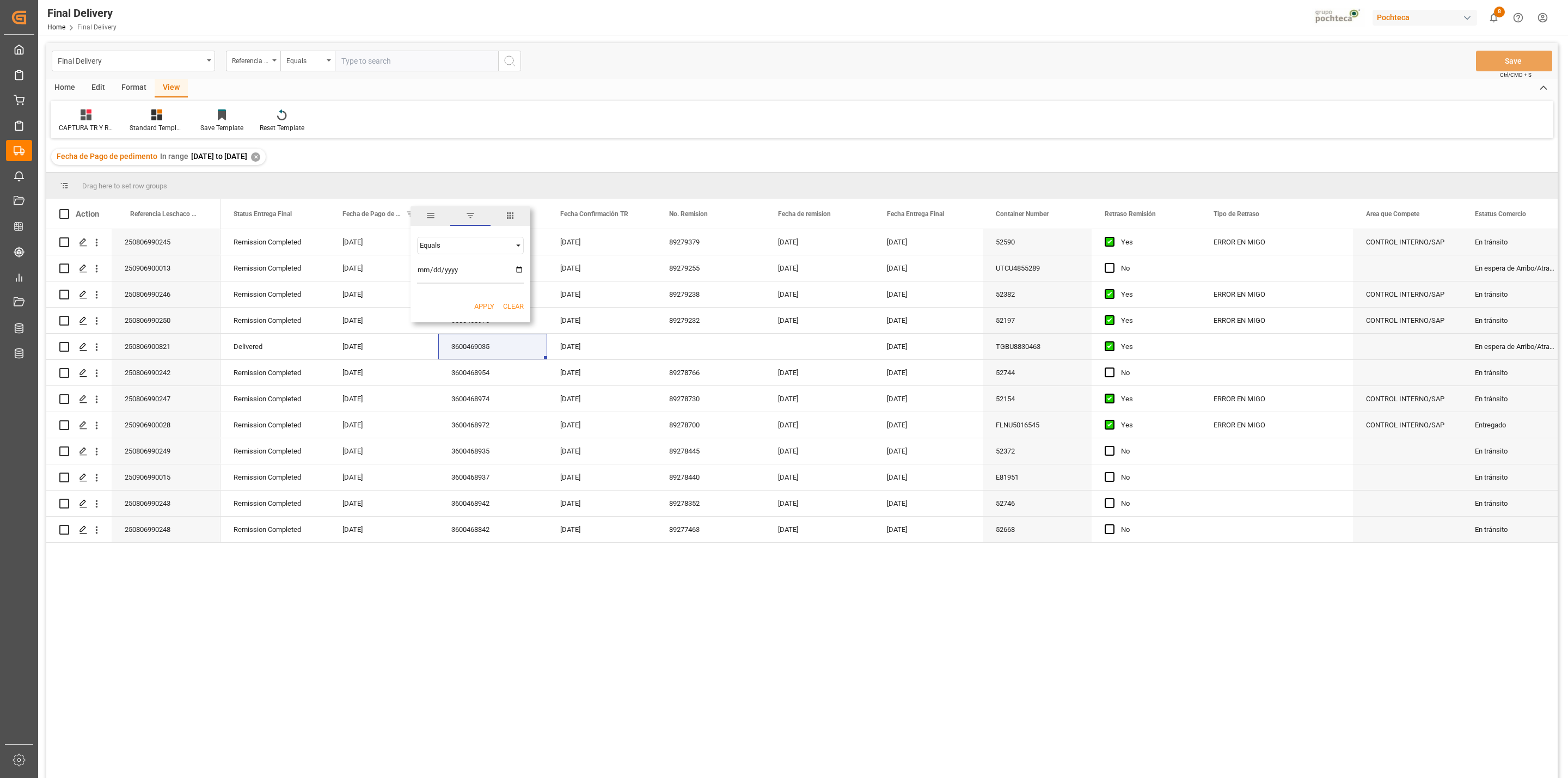
click at [480, 307] on button "Apply" at bounding box center [484, 307] width 20 height 11
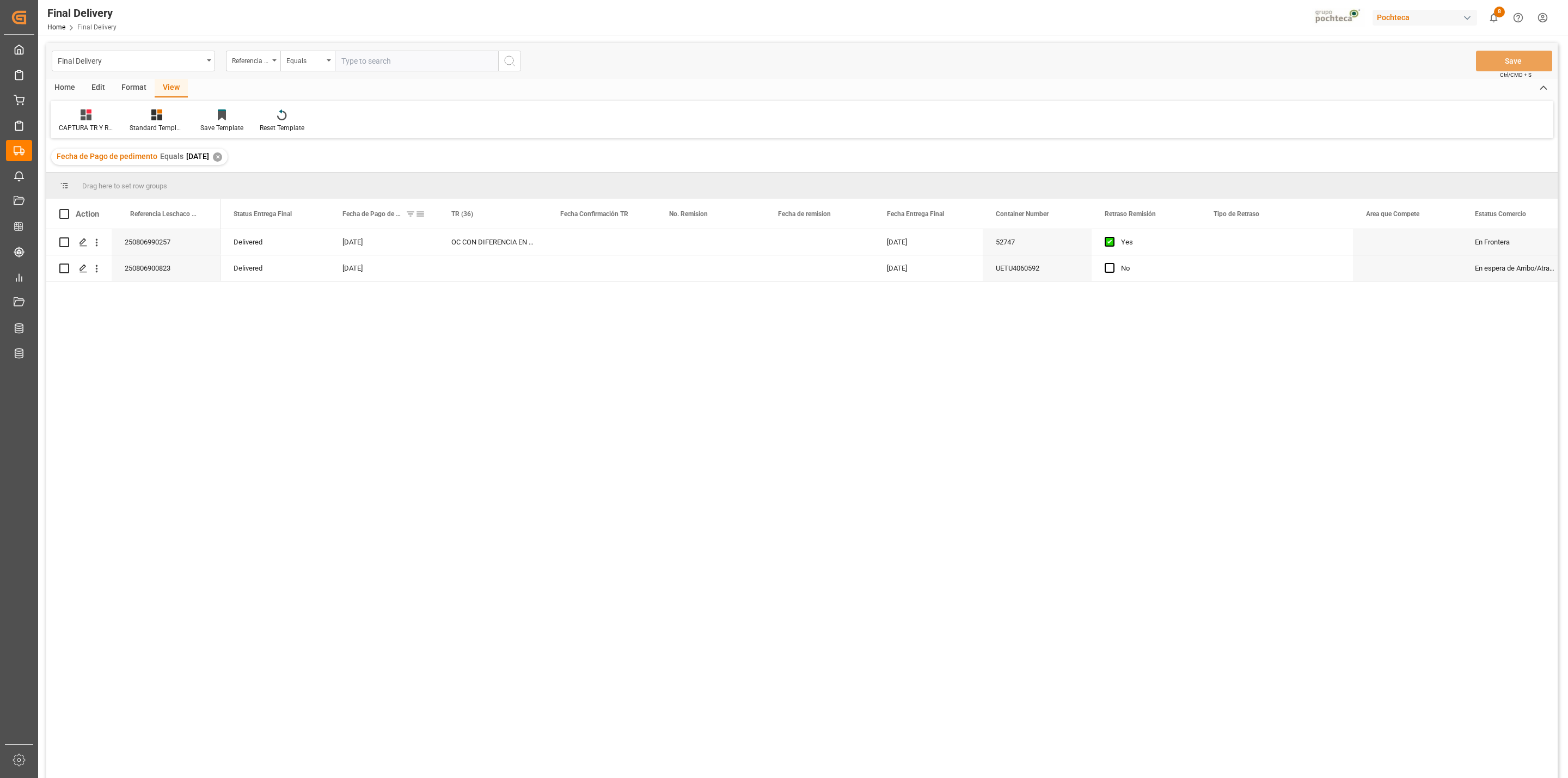
click at [420, 216] on span at bounding box center [420, 214] width 10 height 10
click at [508, 273] on input "[DATE]" at bounding box center [470, 273] width 107 height 22
click at [515, 276] on input "[DATE]" at bounding box center [470, 273] width 107 height 22
click at [519, 270] on input "[DATE]" at bounding box center [470, 273] width 107 height 22
type input "[DATE]"
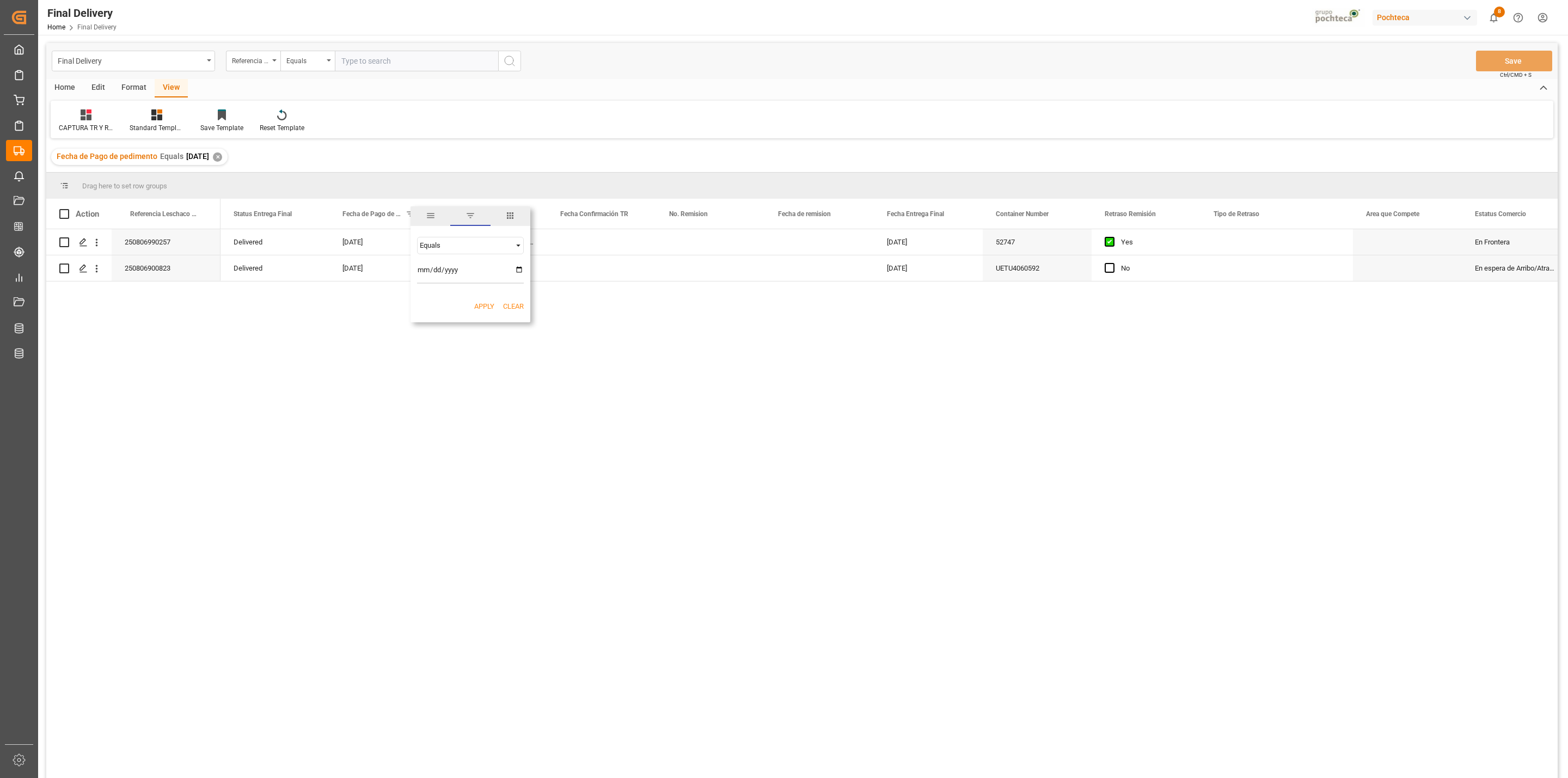
click at [488, 305] on button "Apply" at bounding box center [484, 307] width 20 height 11
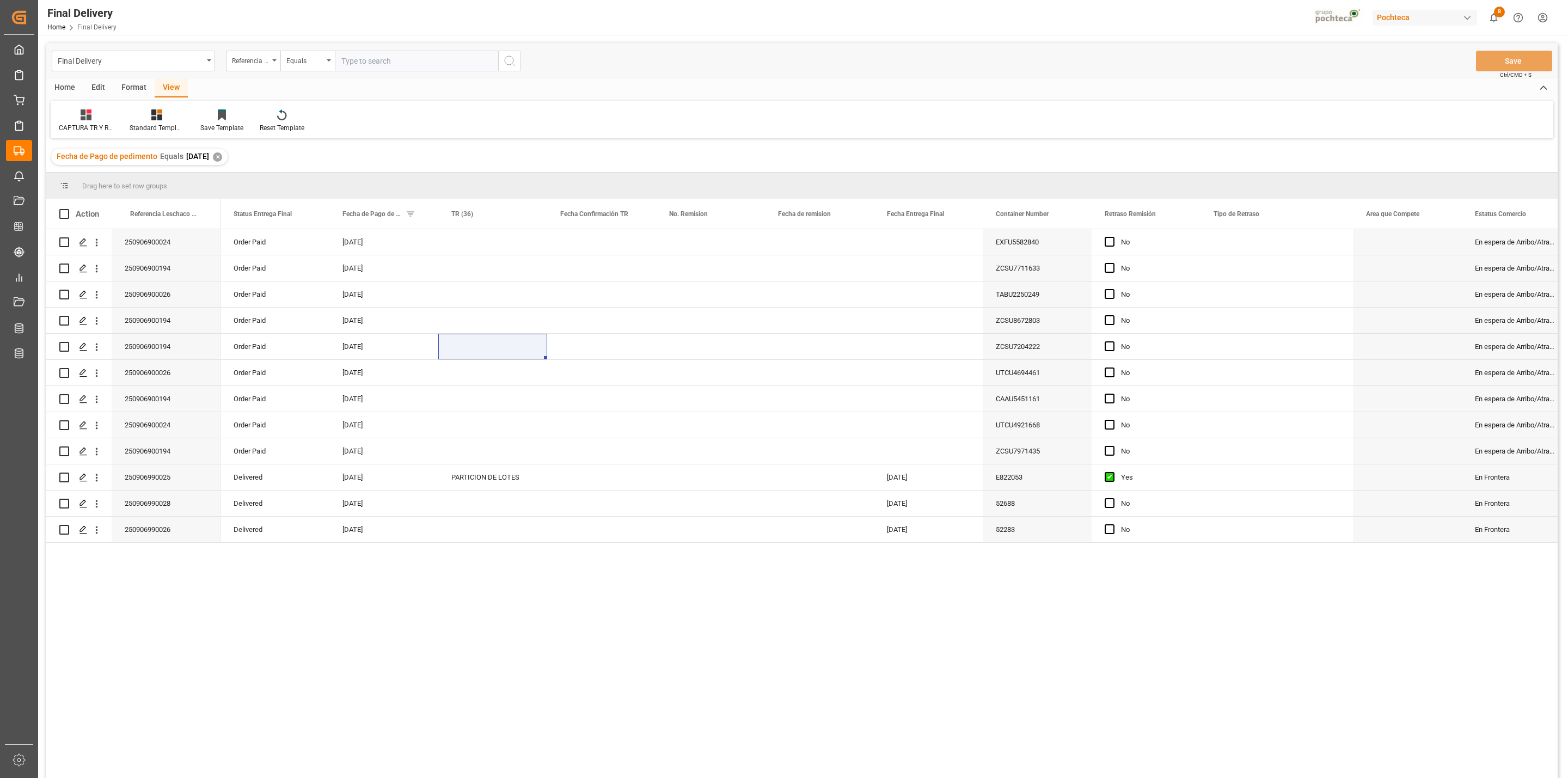
click at [222, 155] on div "✕" at bounding box center [217, 157] width 9 height 9
